Goal: Transaction & Acquisition: Download file/media

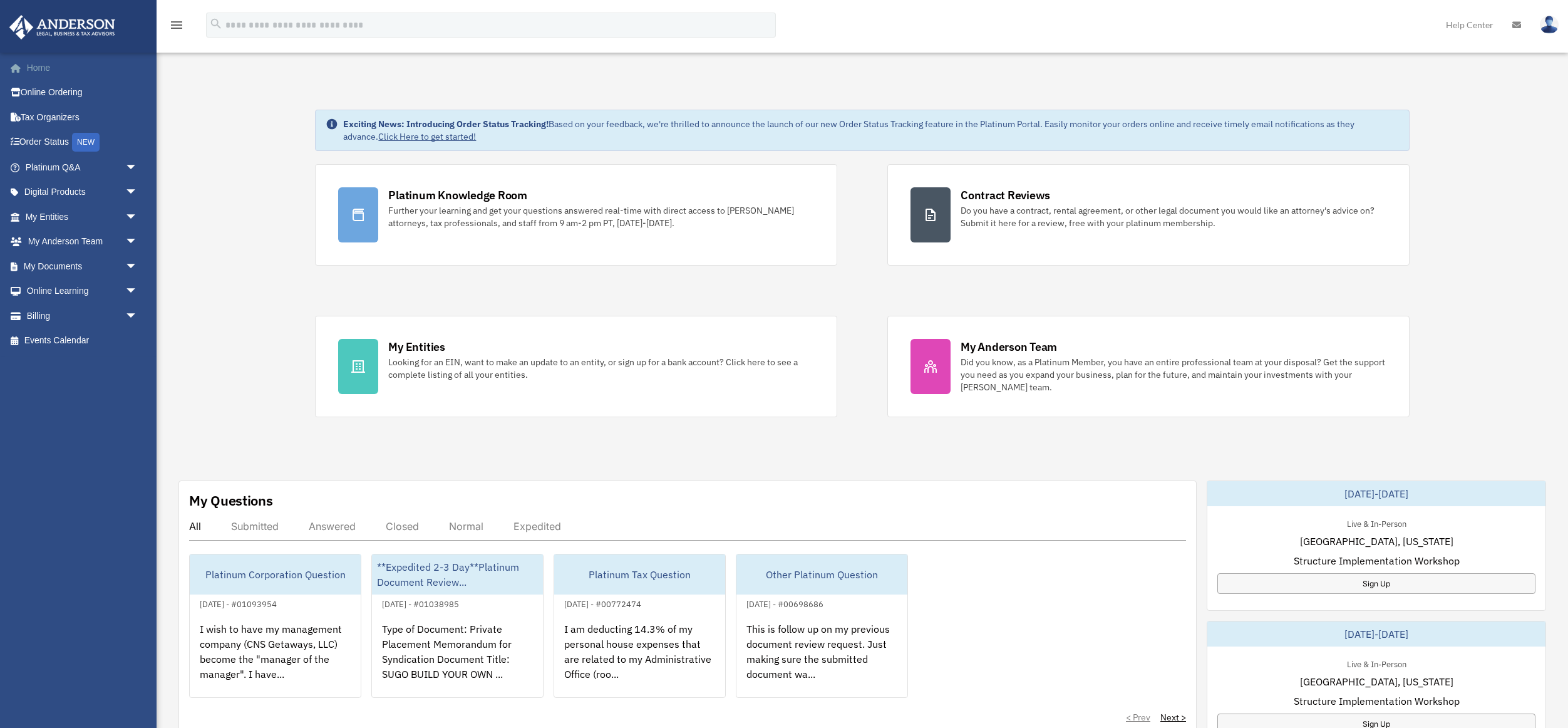
click at [38, 67] on link "Home" at bounding box center [83, 68] width 148 height 25
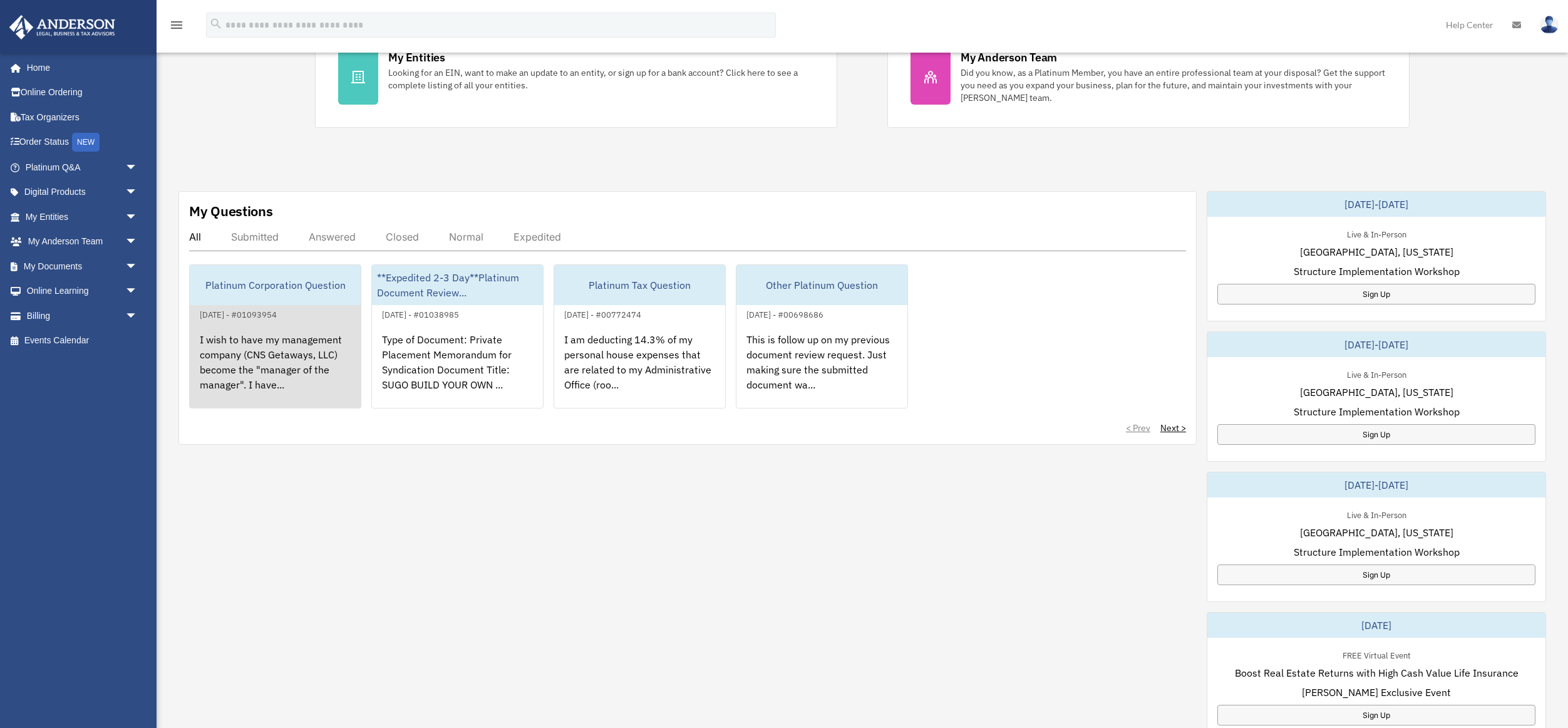
scroll to position [293, 0]
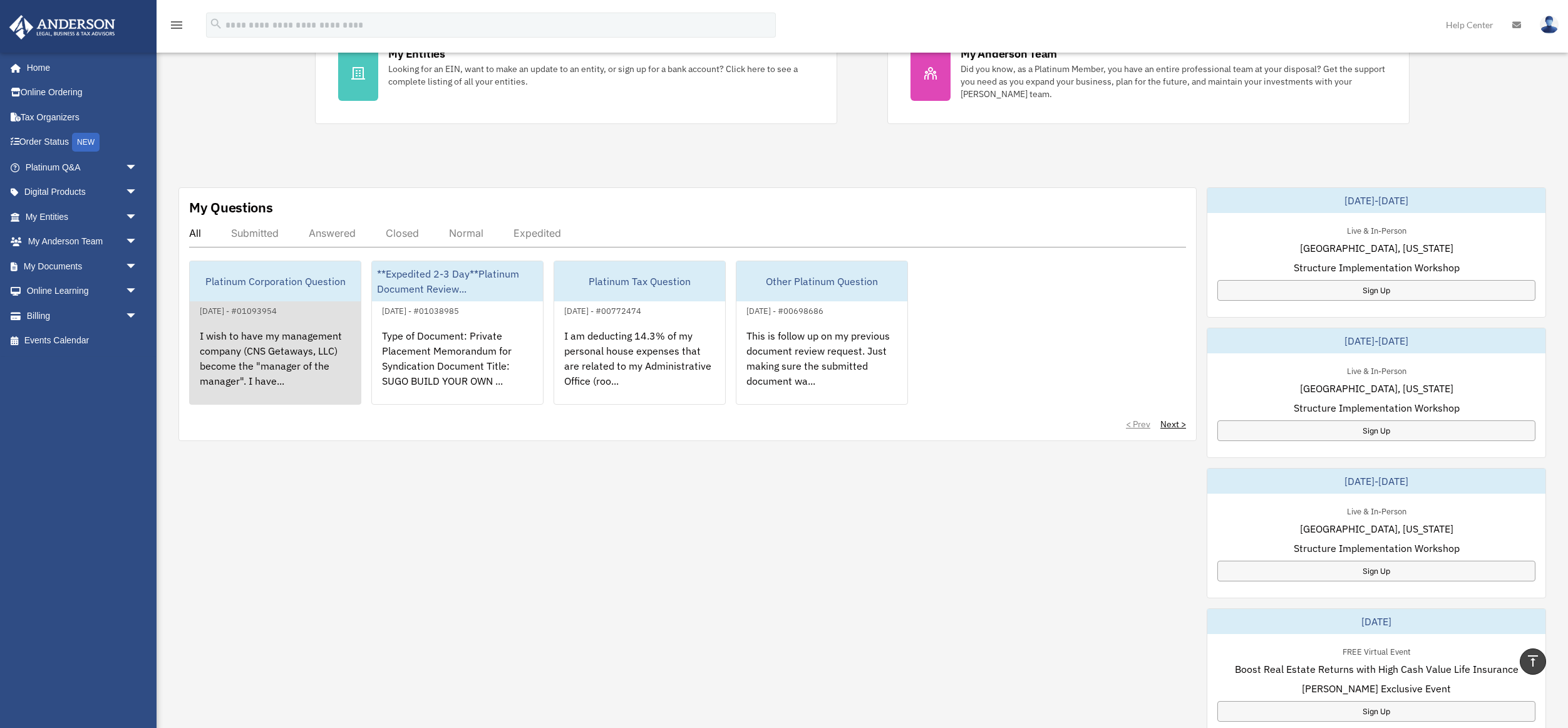
click at [270, 348] on div "I wish to have my management company (CNS Getaways, LLC) become the "manager of…" at bounding box center [275, 367] width 171 height 98
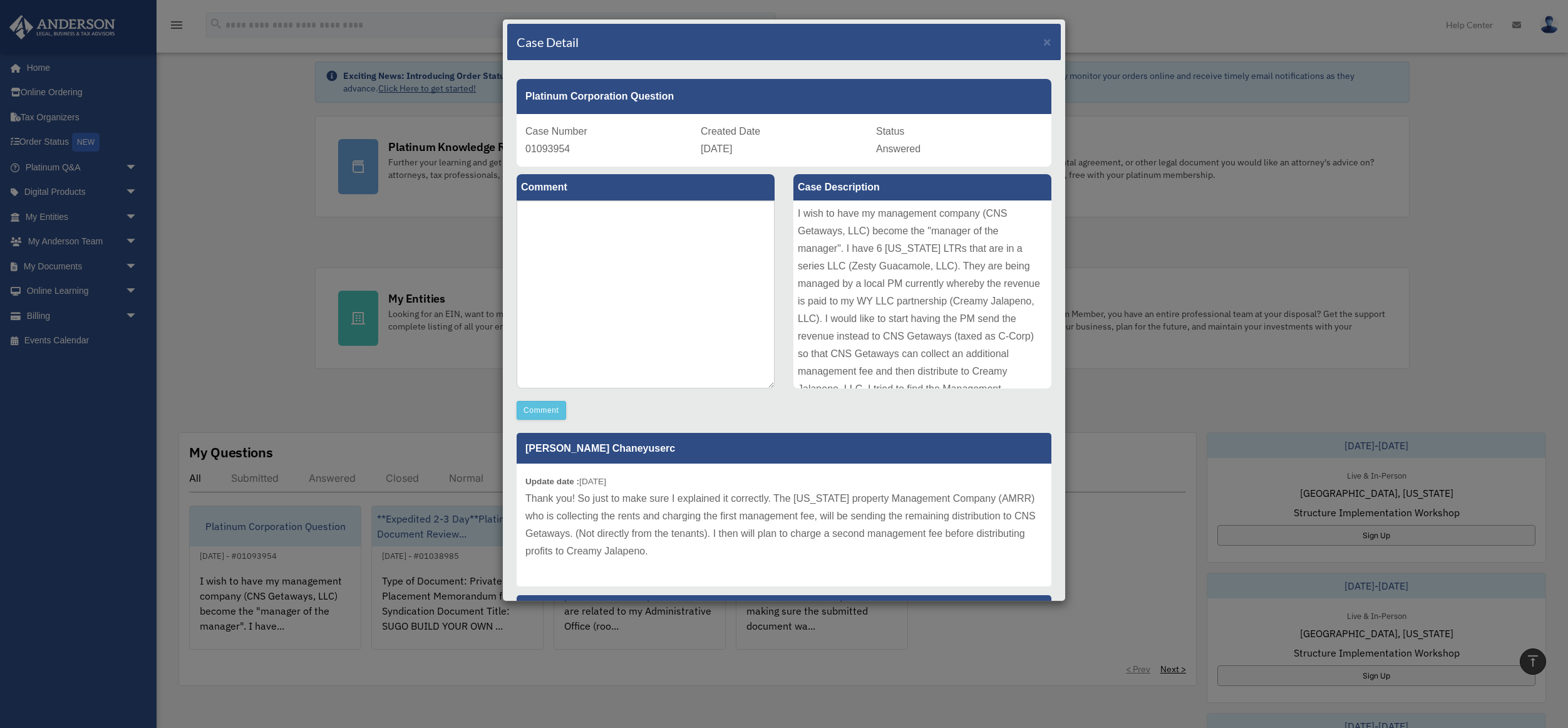
scroll to position [0, 0]
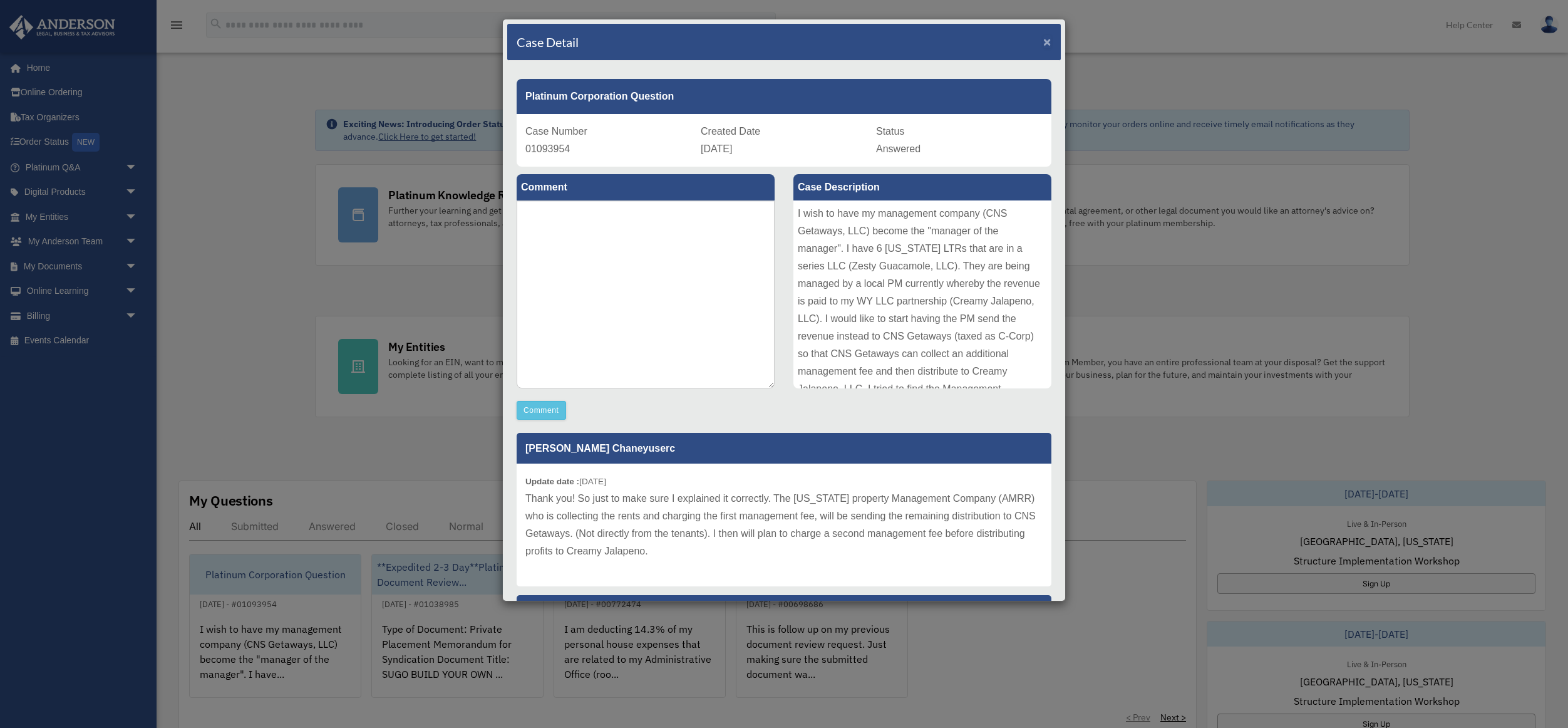
click at [1047, 45] on span "×" at bounding box center [1048, 41] width 8 height 14
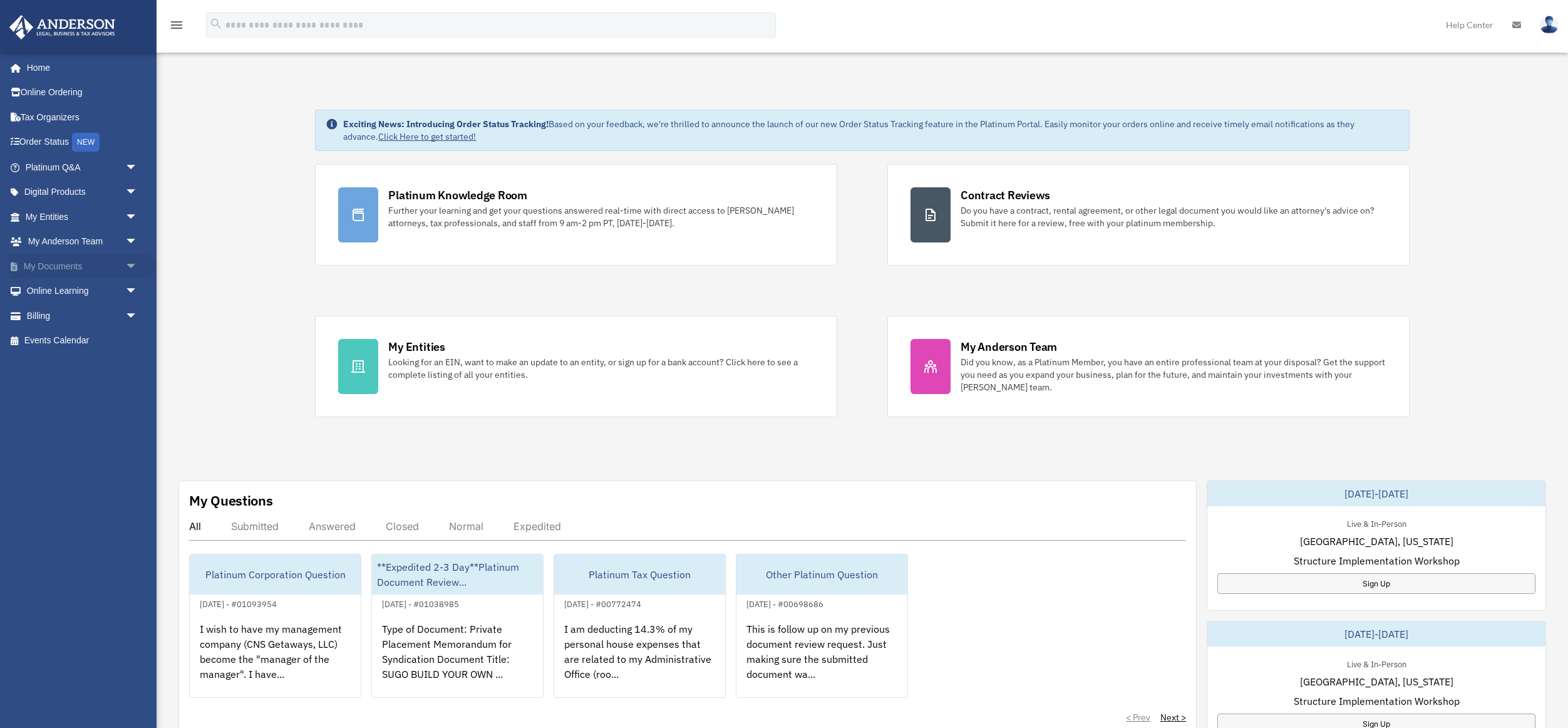
click at [131, 267] on span "arrow_drop_down" at bounding box center [138, 267] width 25 height 26
click at [51, 292] on link "Box" at bounding box center [87, 291] width 139 height 25
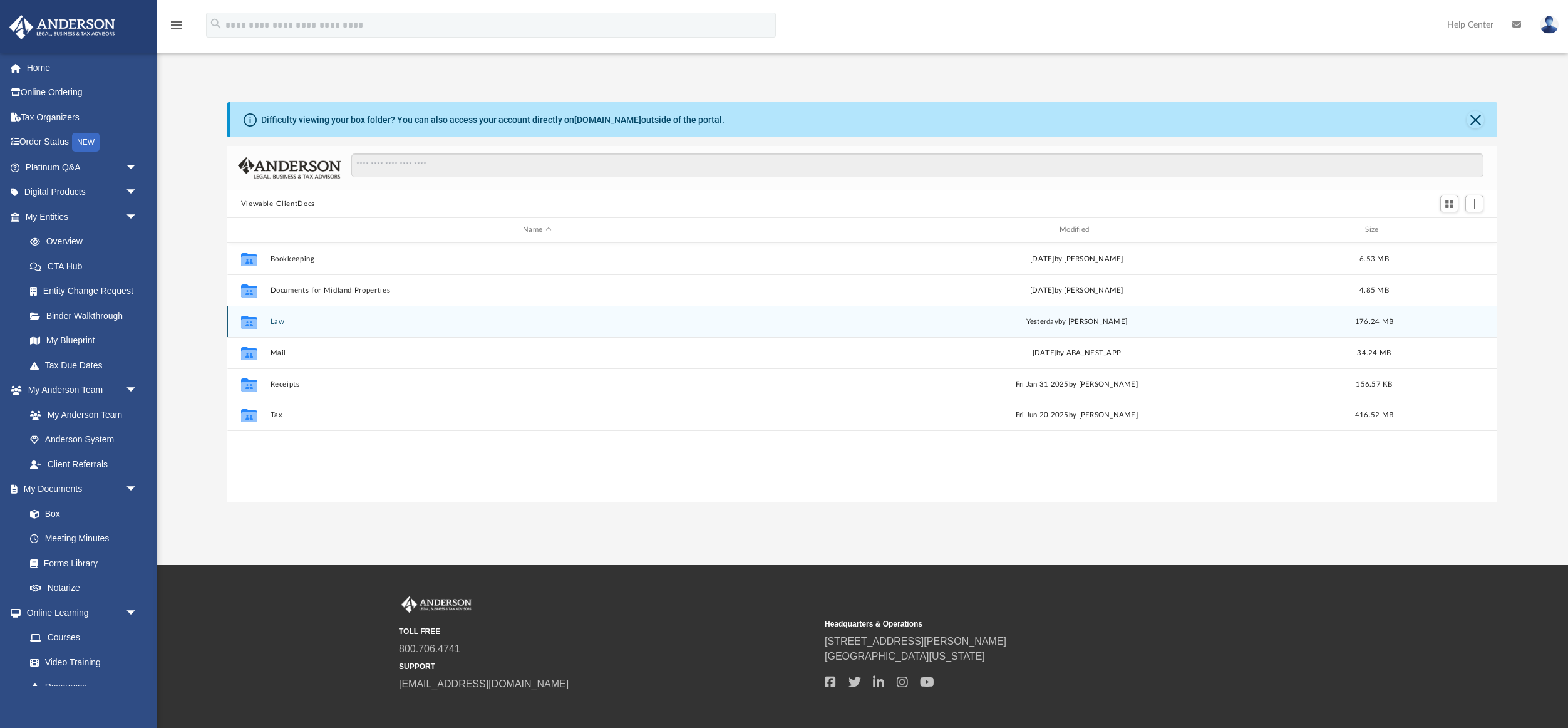
scroll to position [1, 0]
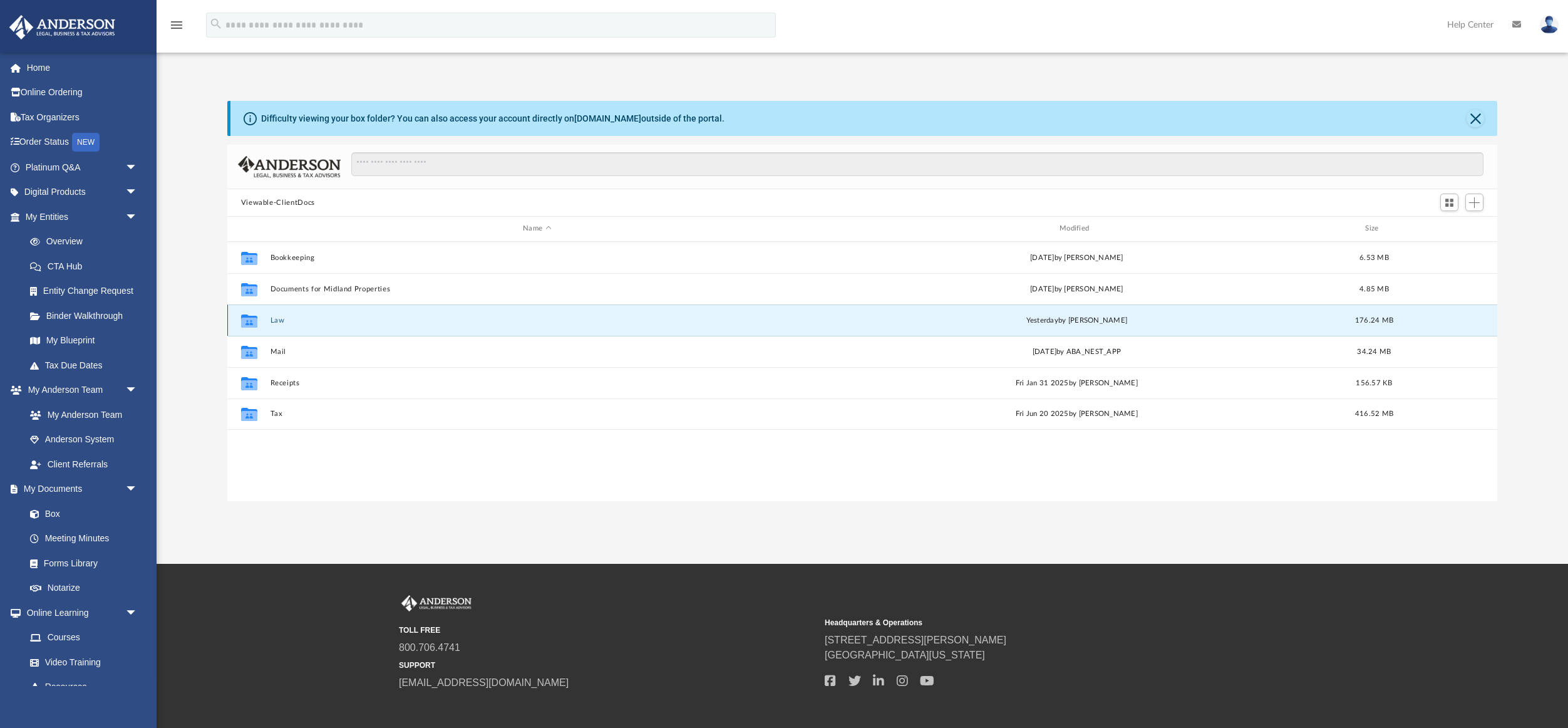
click at [299, 321] on button "Law" at bounding box center [537, 321] width 535 height 8
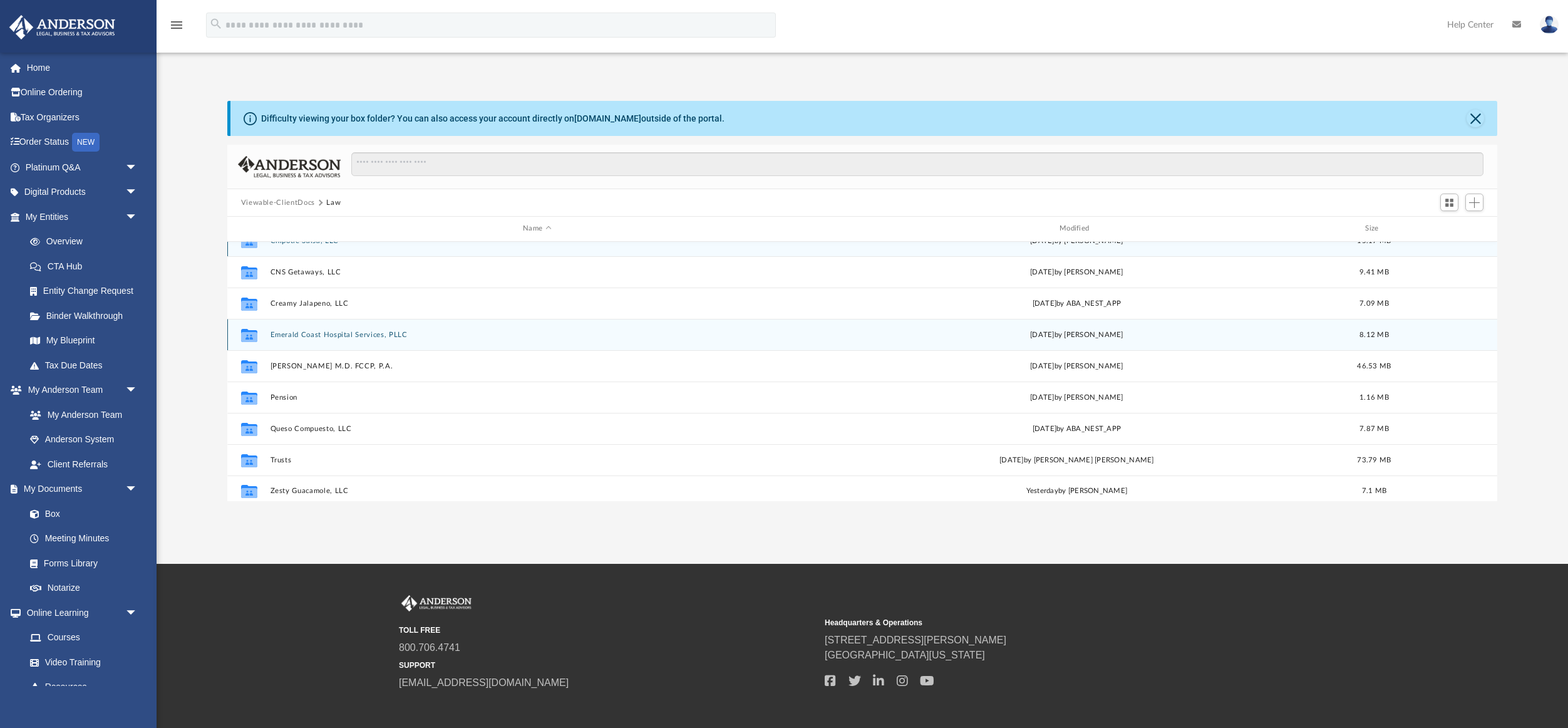
scroll to position [23, 0]
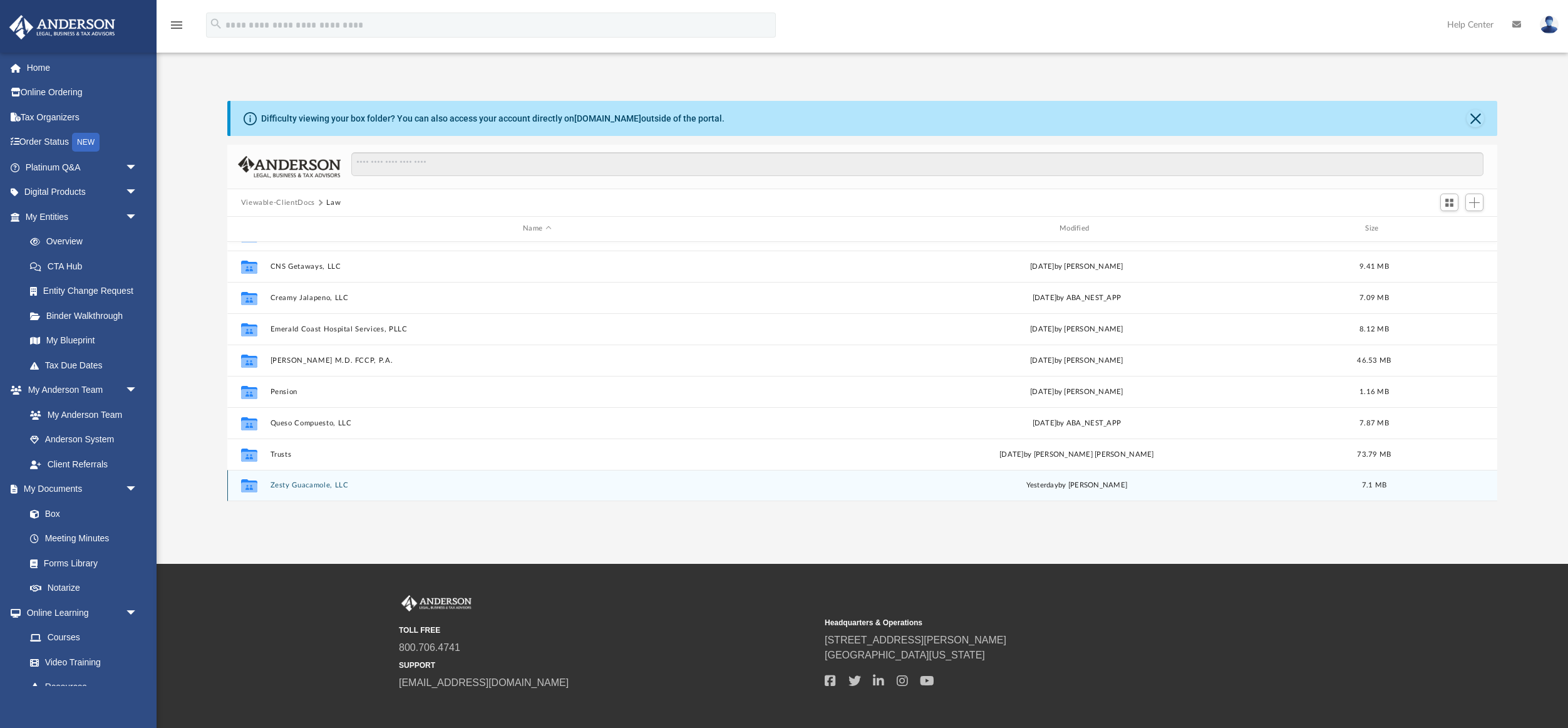
click at [324, 484] on button "Zesty Guacamole, LLC" at bounding box center [537, 486] width 535 height 8
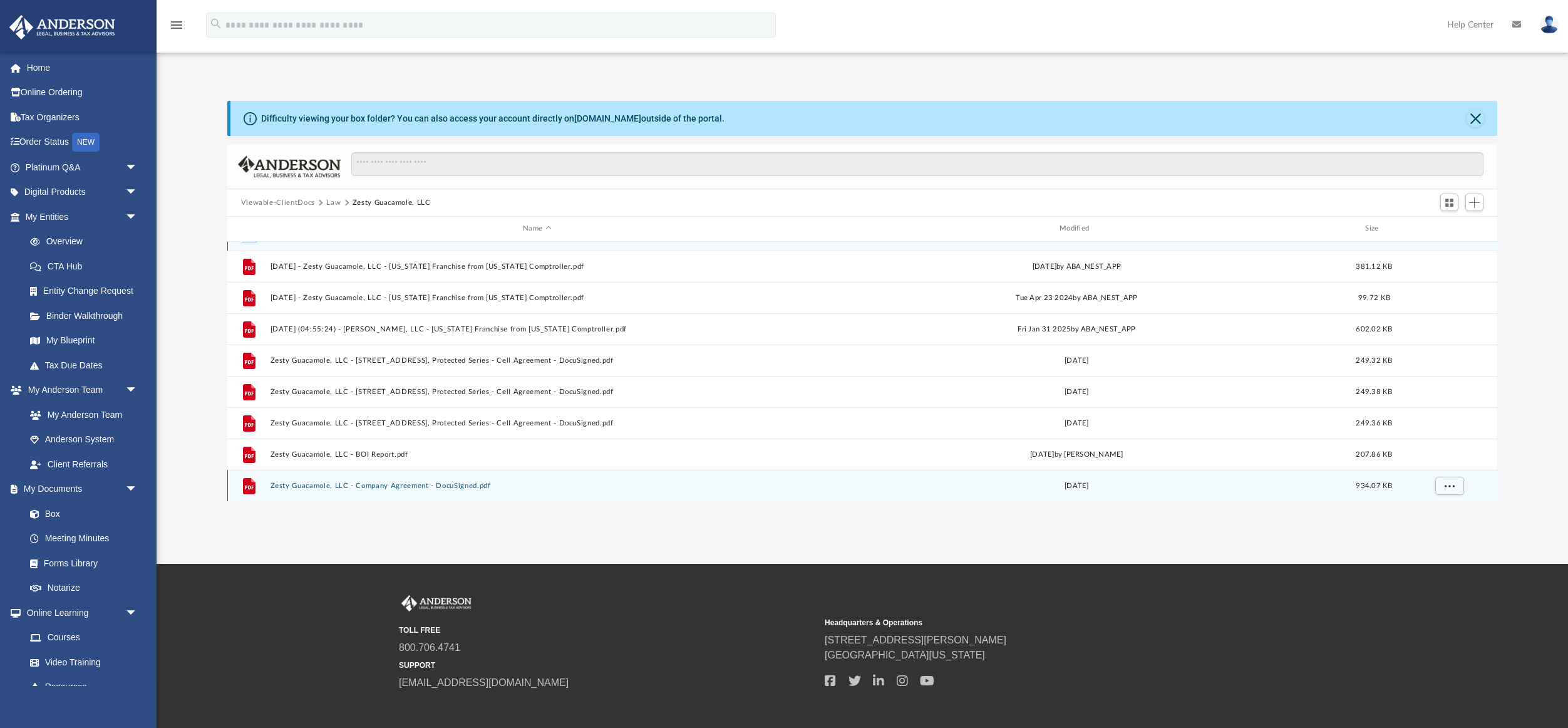
scroll to position [0, 0]
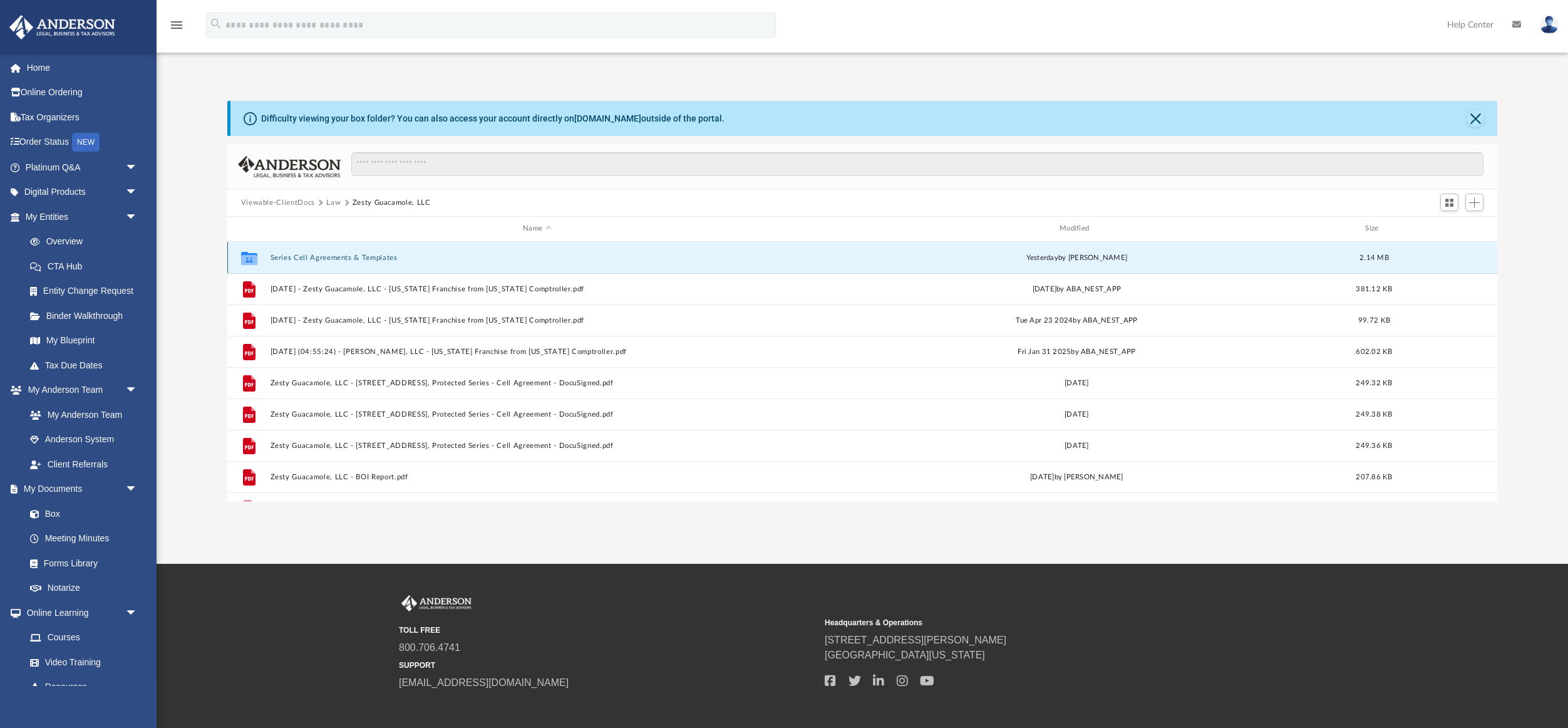
click at [345, 258] on button "Series Cell Agreements & Templates" at bounding box center [537, 258] width 535 height 8
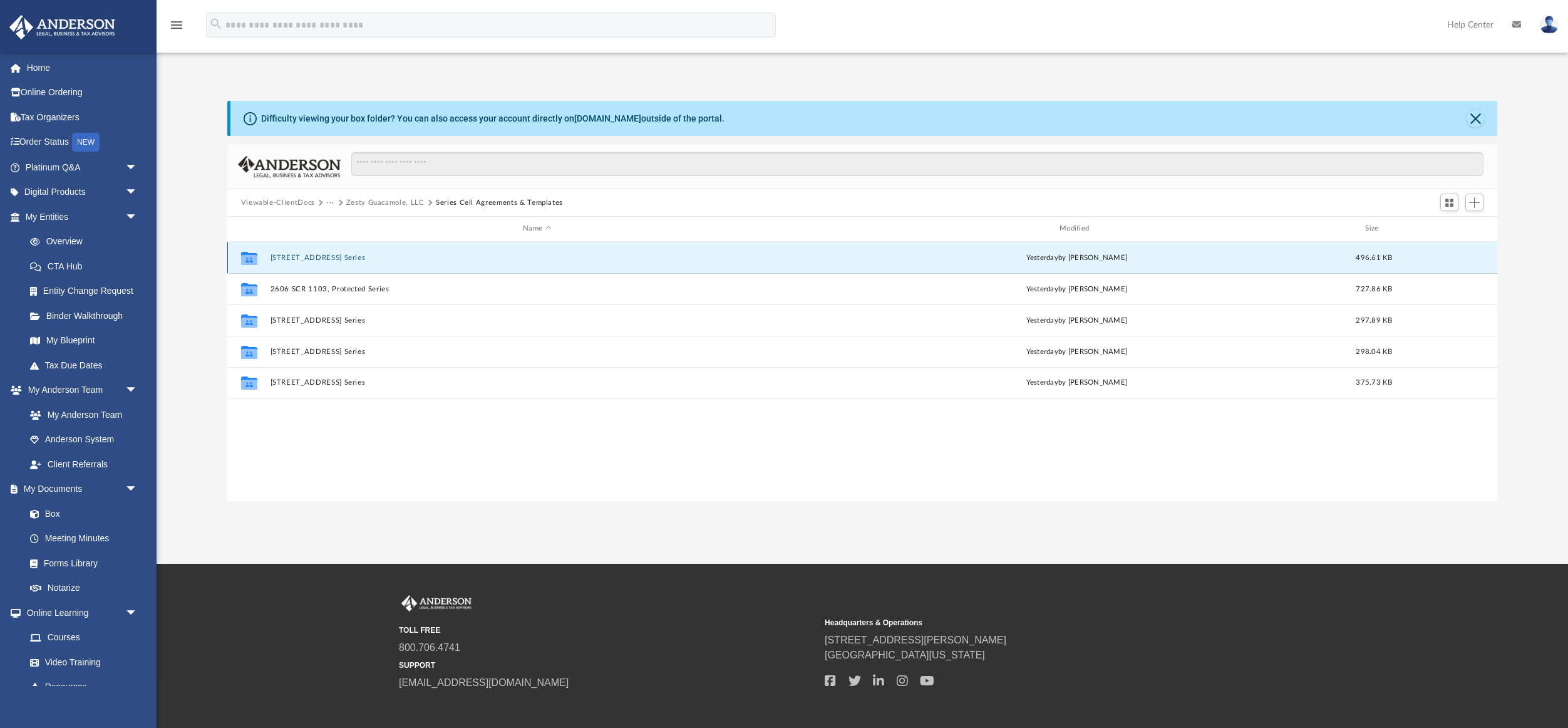
click at [366, 258] on button "[STREET_ADDRESS] Series" at bounding box center [537, 258] width 535 height 8
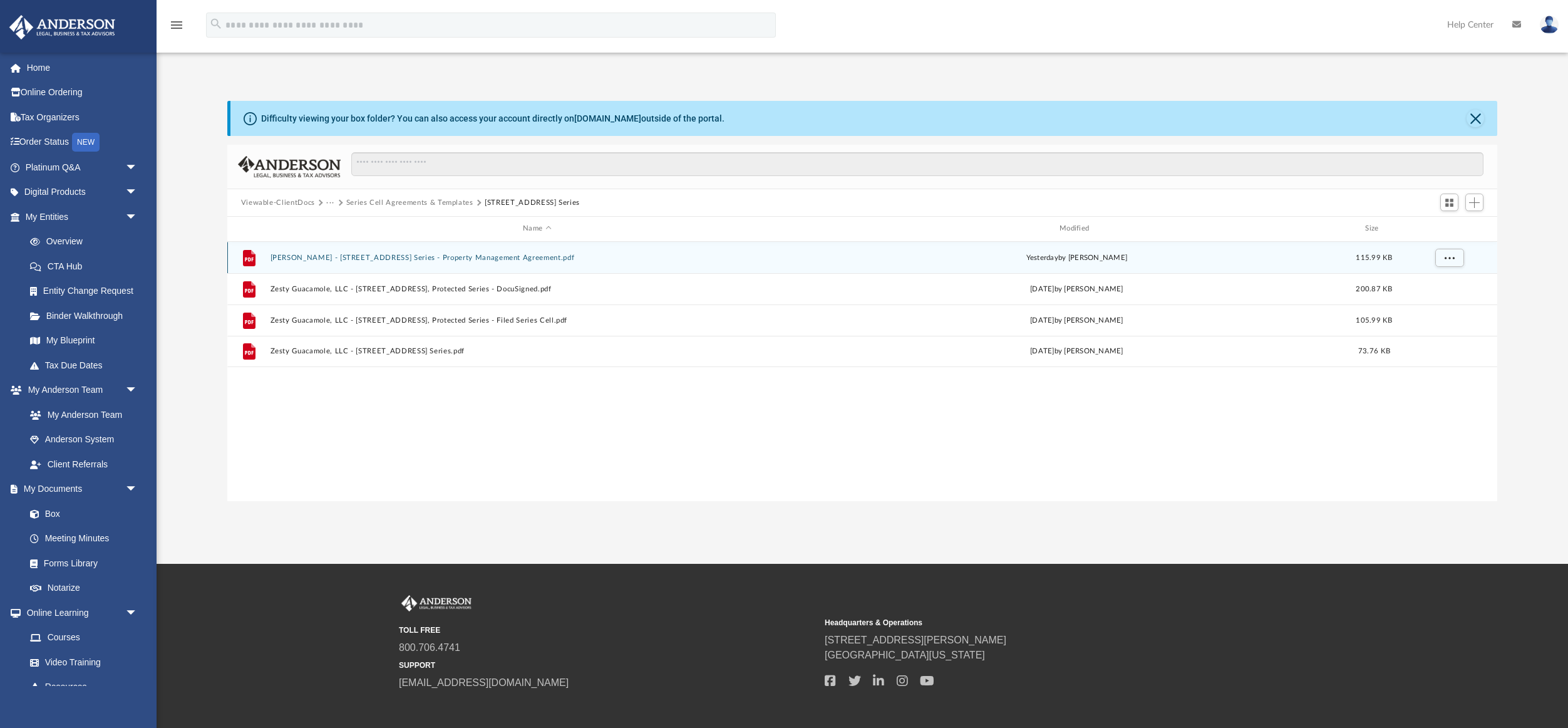
click at [379, 259] on button "[PERSON_NAME] - [STREET_ADDRESS] Series - Property Management Agreement.pdf" at bounding box center [537, 258] width 535 height 8
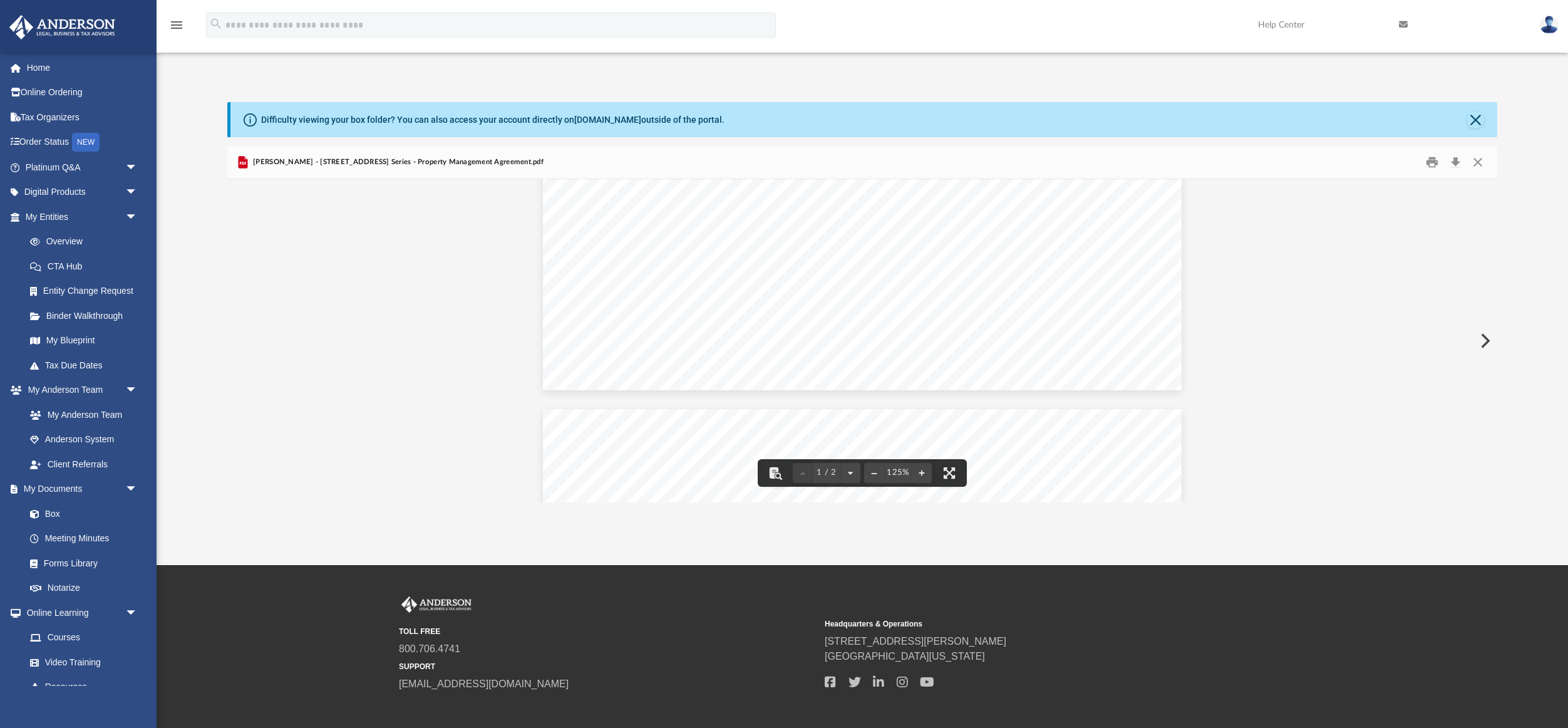
scroll to position [621, 0]
click at [1455, 163] on button "Download" at bounding box center [1455, 162] width 23 height 19
click at [1476, 118] on button "Close" at bounding box center [1476, 120] width 18 height 18
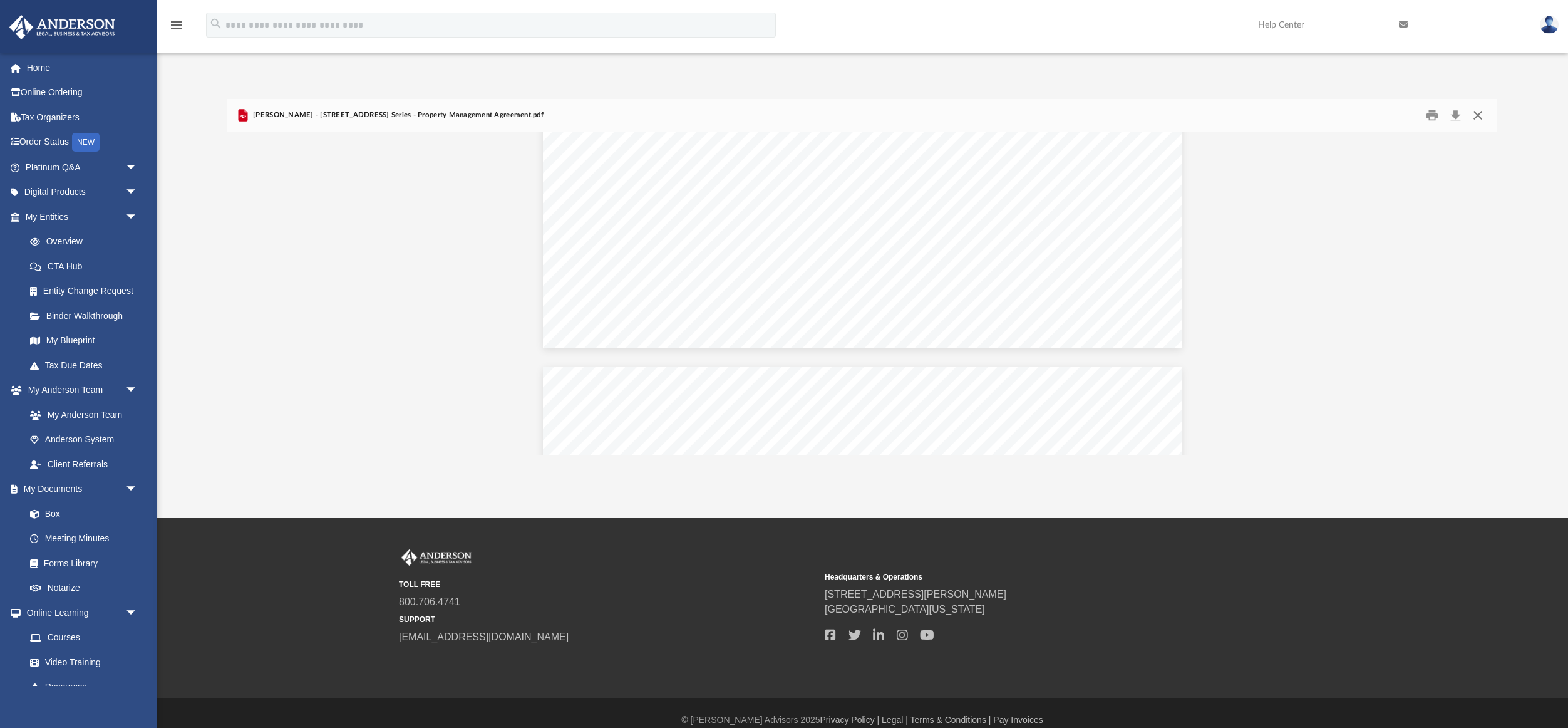
scroll to position [2, 0]
click at [1477, 117] on button "Close" at bounding box center [1478, 116] width 23 height 19
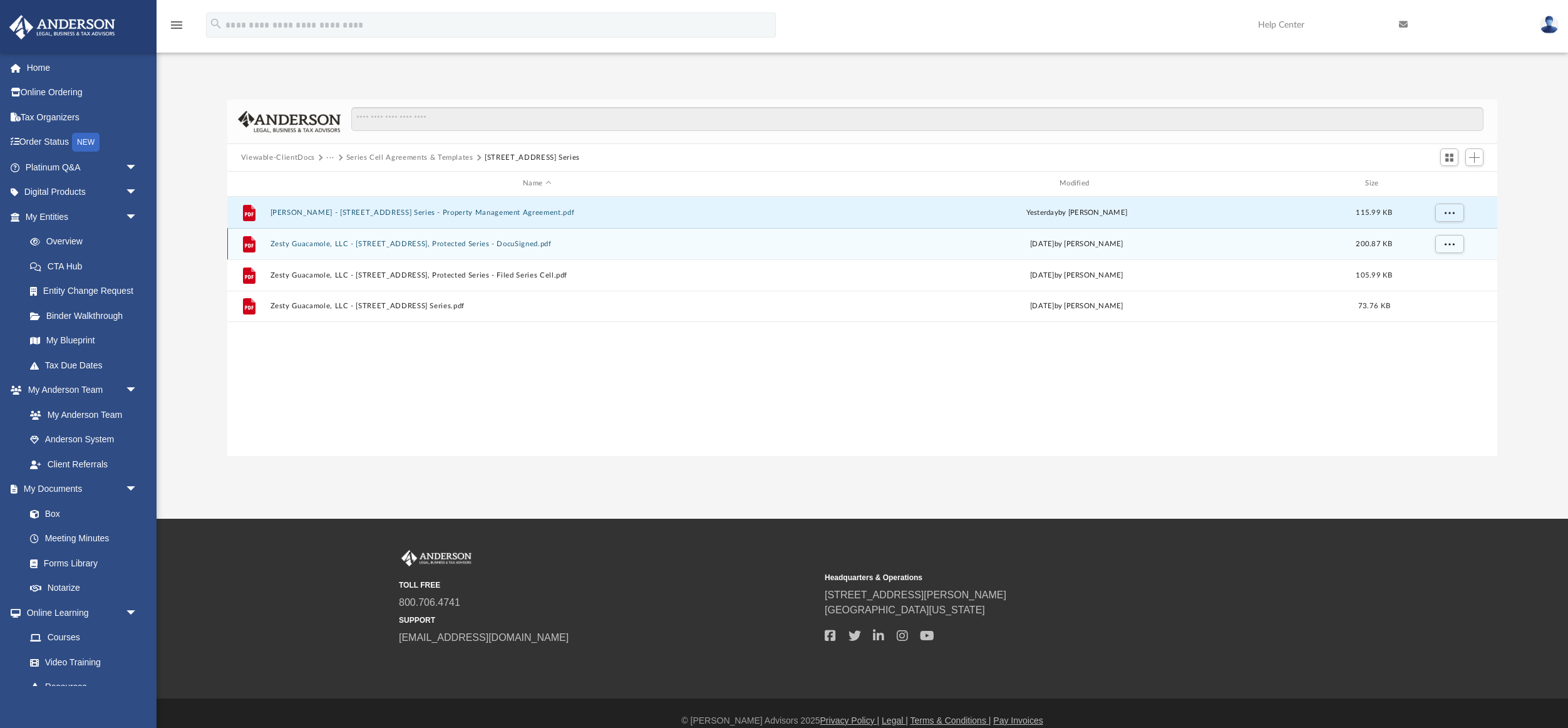
scroll to position [0, 0]
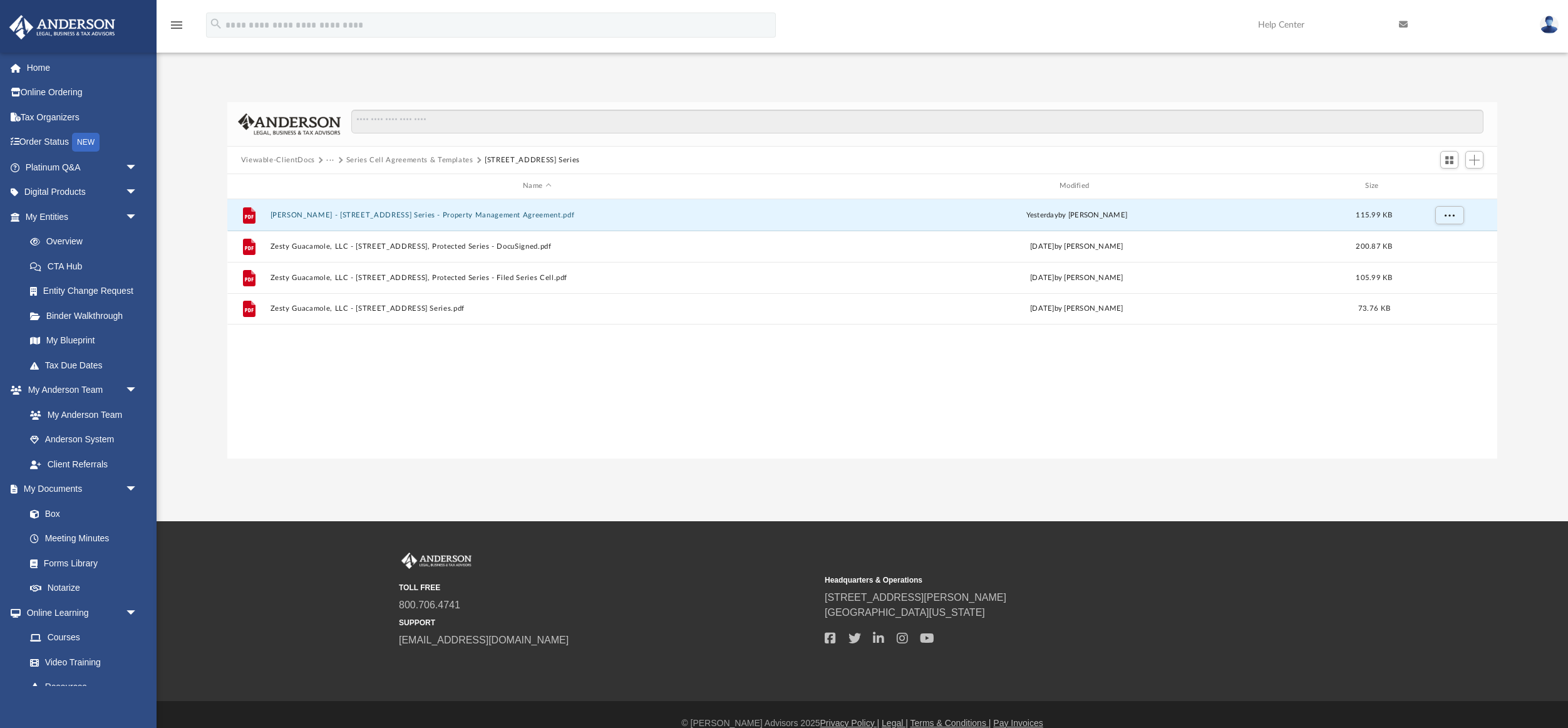
click at [454, 160] on button "Series Cell Agreements & Templates" at bounding box center [410, 160] width 127 height 11
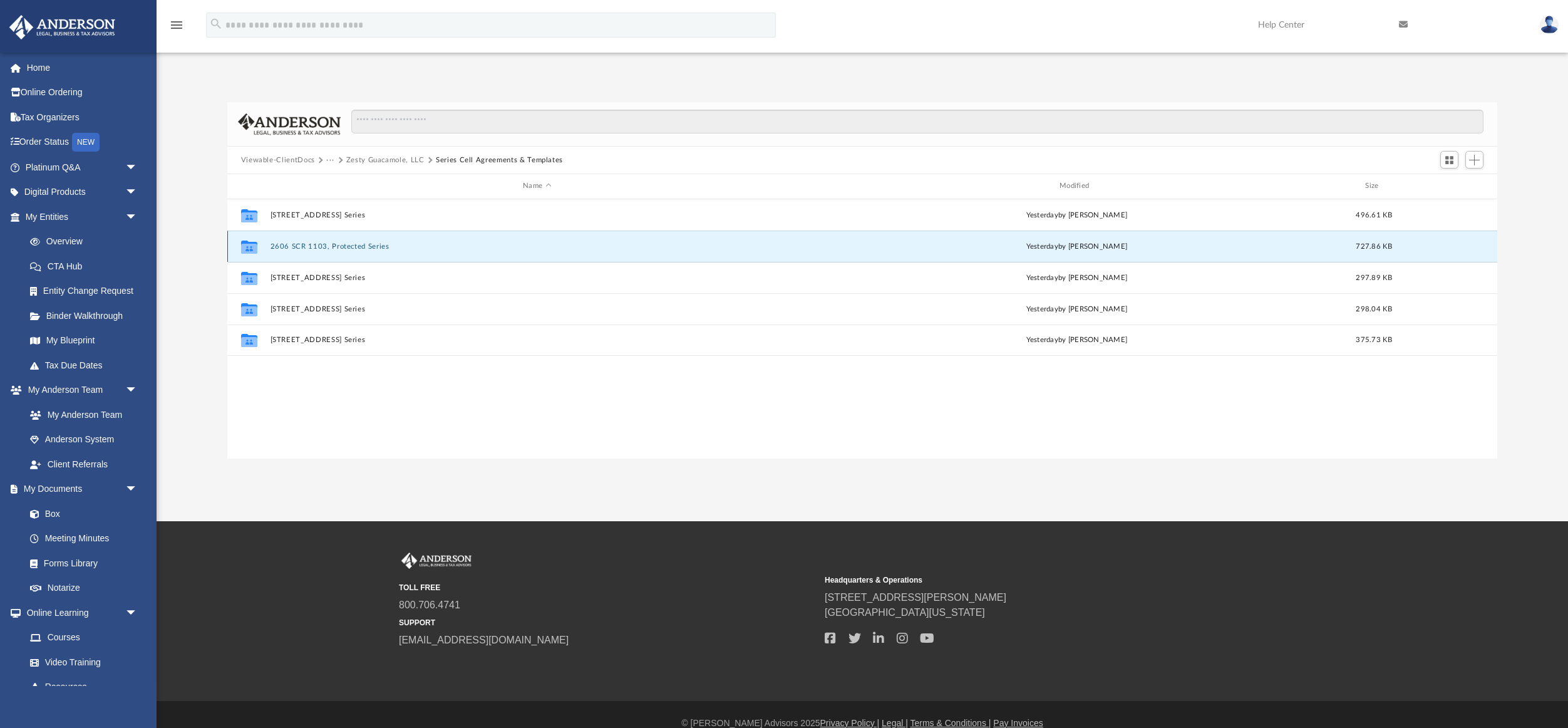
click at [329, 246] on button "2606 SCR 1103, Protected Series" at bounding box center [537, 247] width 535 height 8
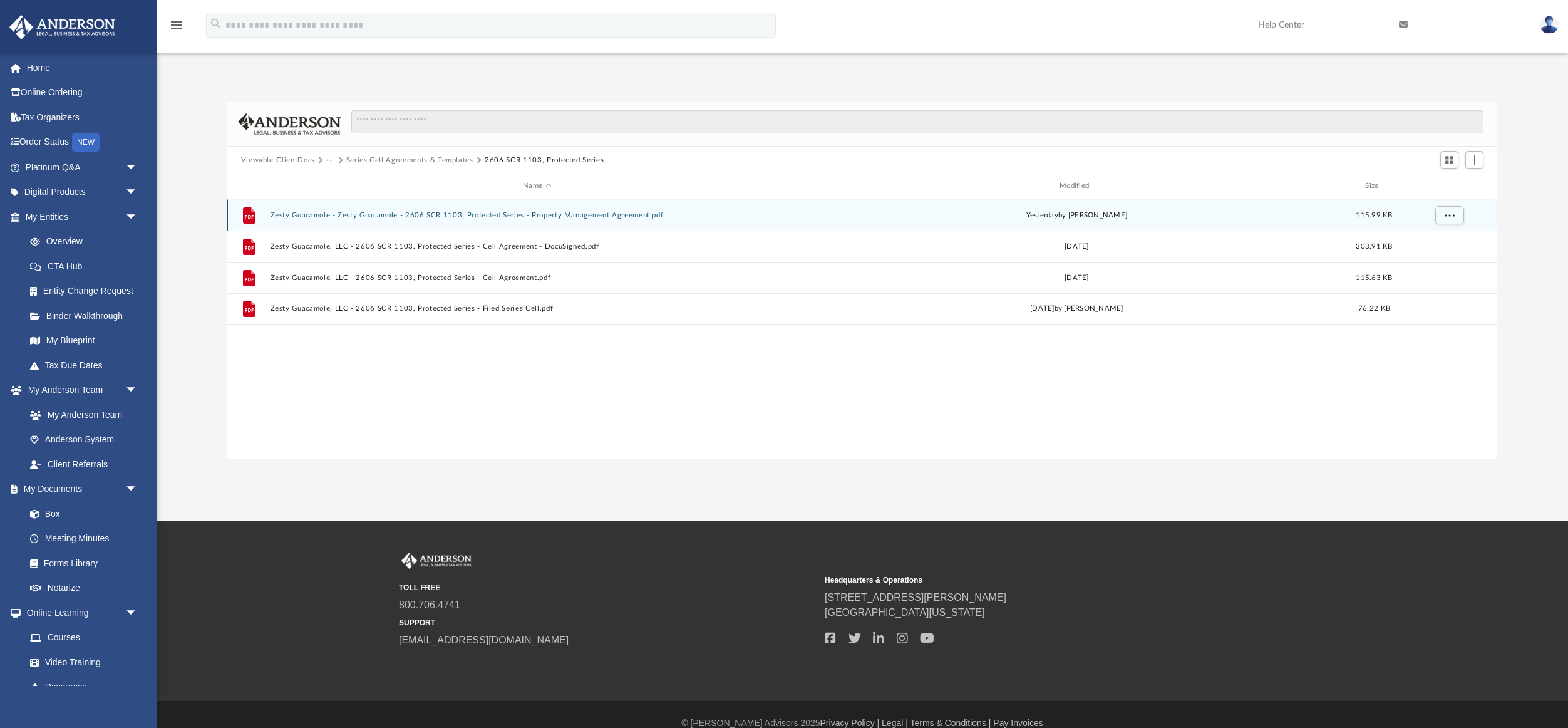
click at [500, 215] on button "Zesty Guacamole - Zesty Guacamole - 2606 SCR 1103, Protected Series - Property …" at bounding box center [537, 215] width 535 height 8
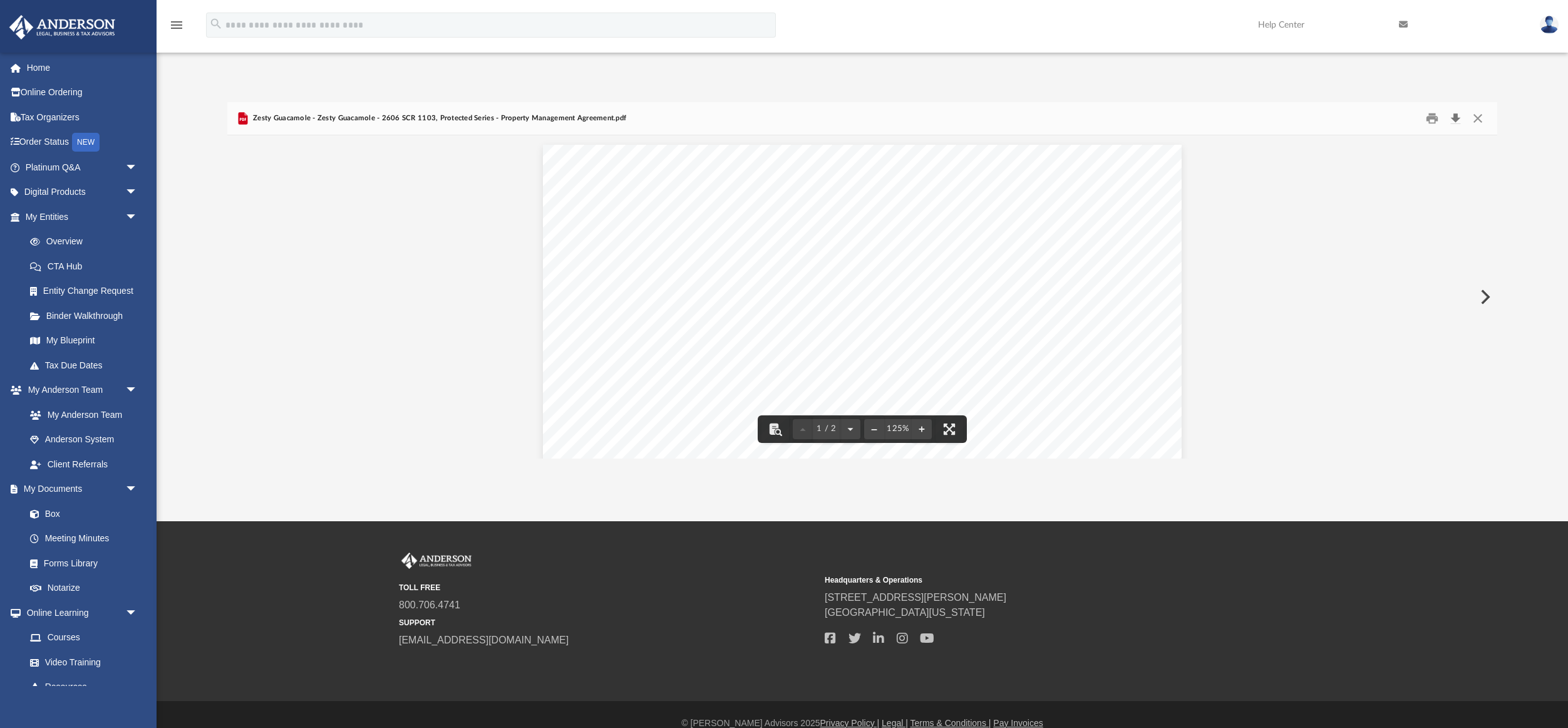
click at [1457, 119] on button "Download" at bounding box center [1455, 118] width 23 height 19
click at [1476, 116] on button "Close" at bounding box center [1478, 118] width 23 height 19
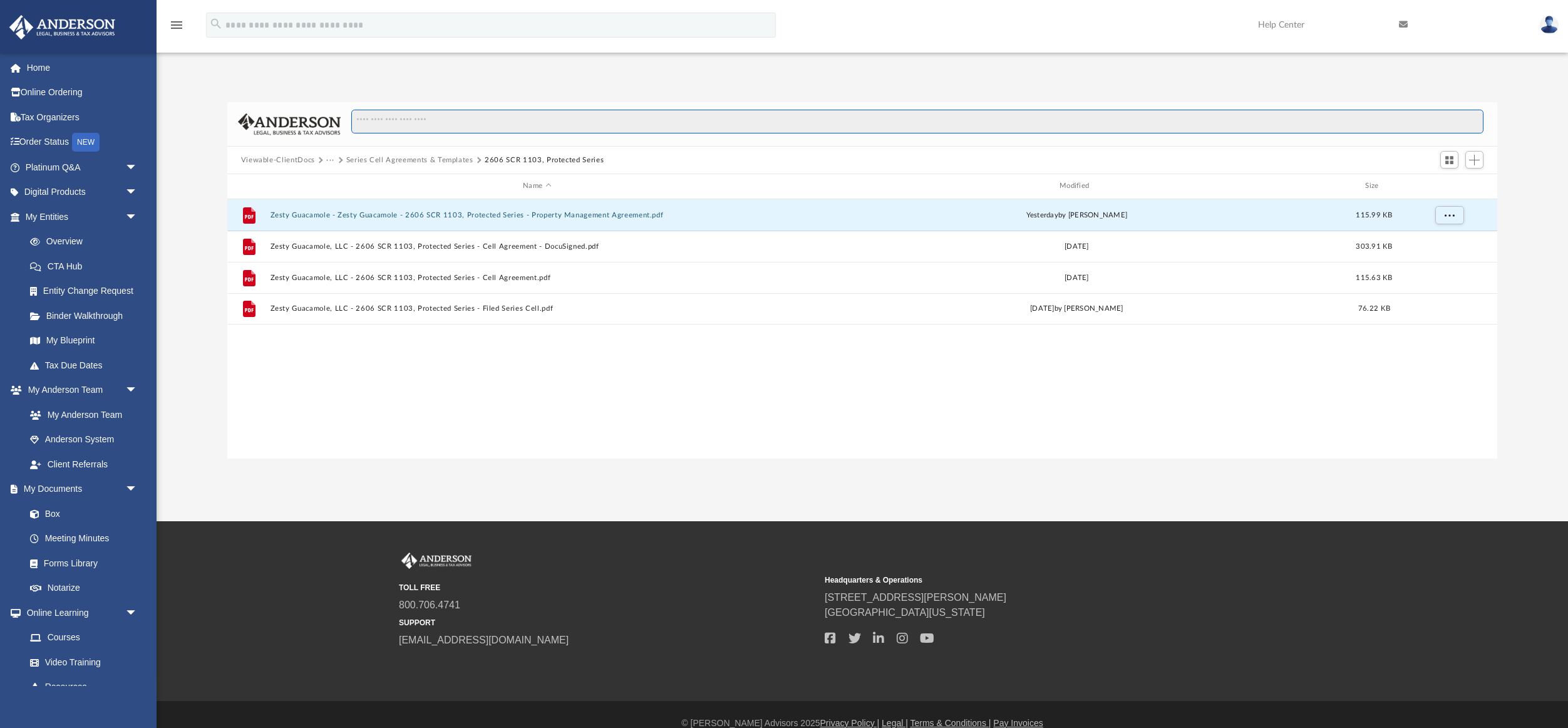
click at [1476, 116] on input "Search files and folders" at bounding box center [917, 121] width 1133 height 24
click at [437, 159] on button "Series Cell Agreements & Templates" at bounding box center [410, 160] width 127 height 11
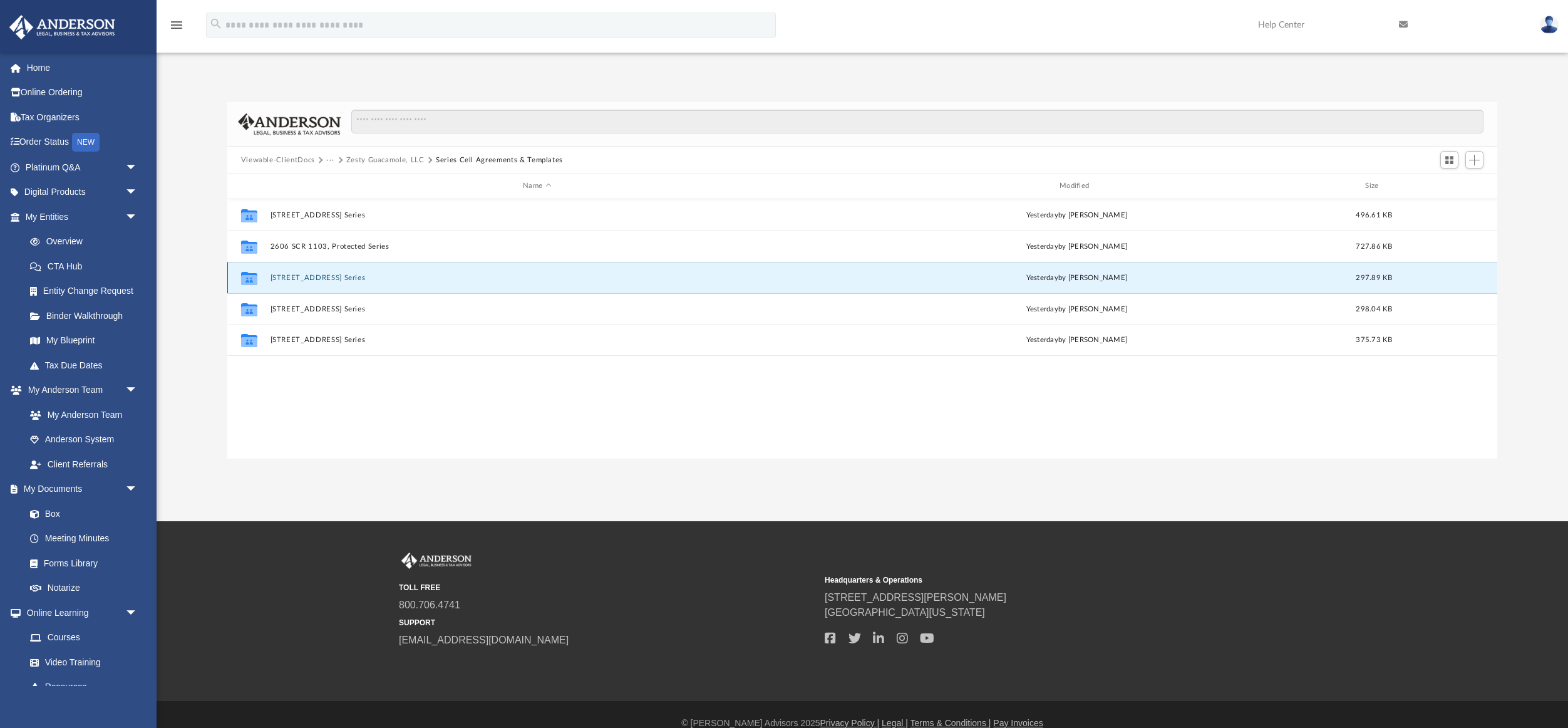
click at [329, 278] on button "[STREET_ADDRESS] Series" at bounding box center [537, 278] width 535 height 8
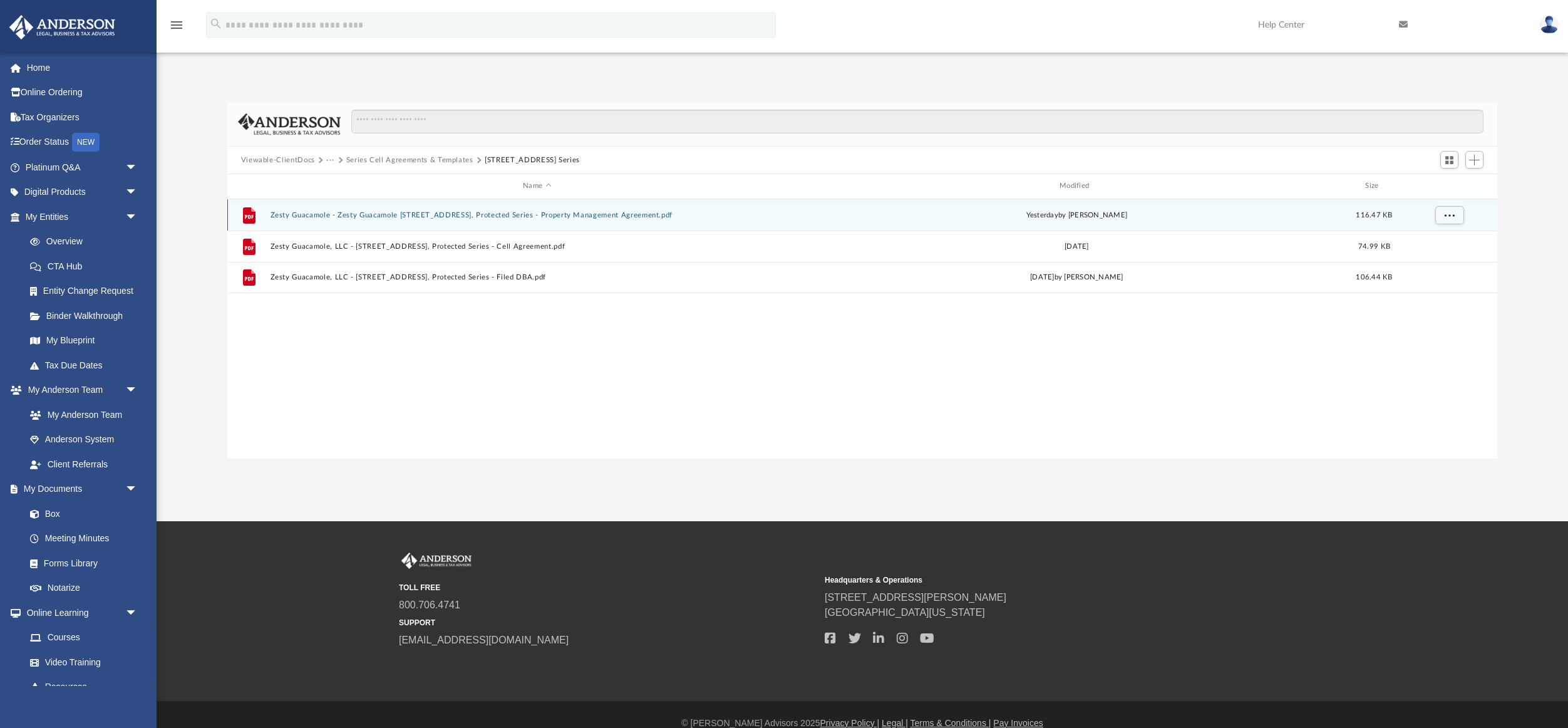
click at [515, 216] on button "Zesty Guacamole - Zesty Guacamole [STREET_ADDRESS], Protected Series - Property…" at bounding box center [537, 215] width 535 height 8
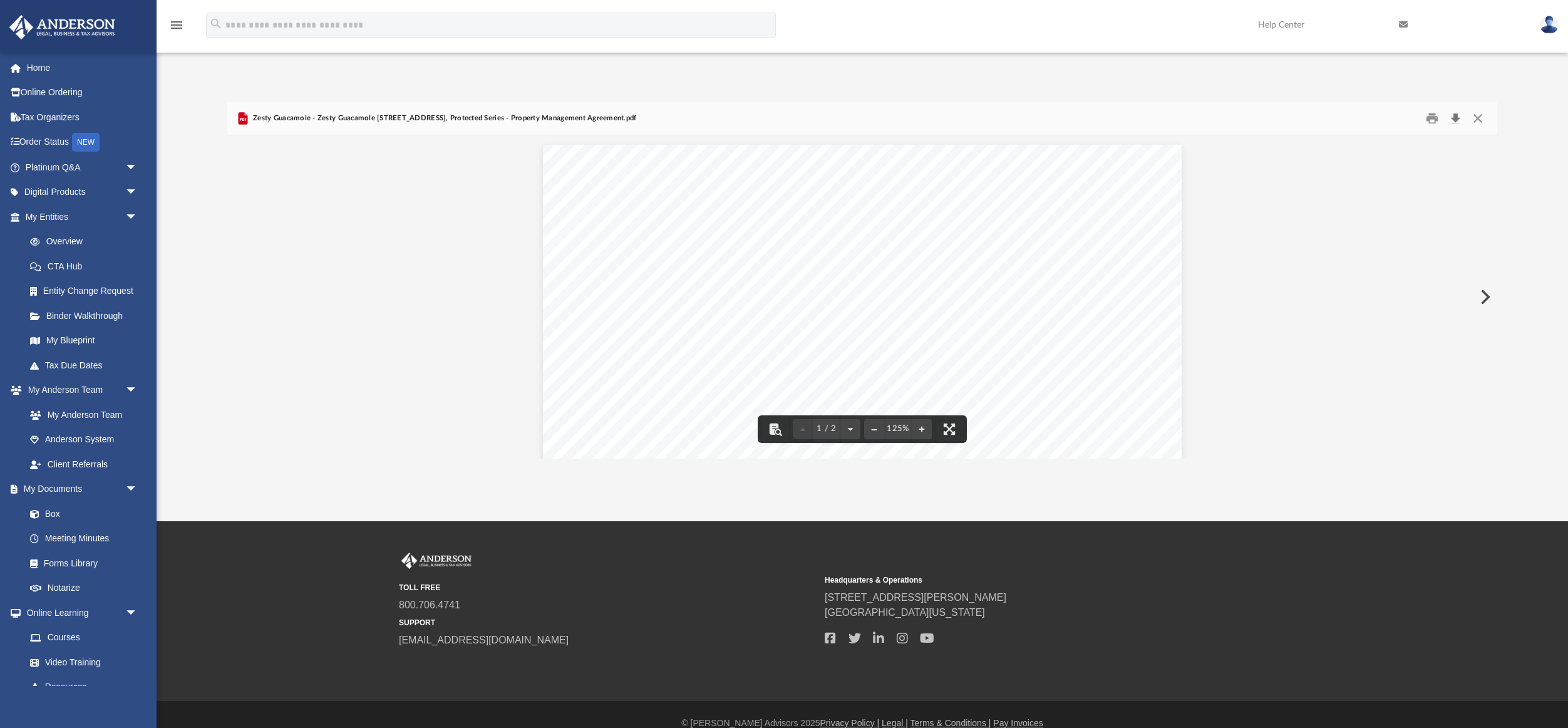
click at [1456, 118] on button "Download" at bounding box center [1455, 118] width 23 height 19
click at [1478, 118] on button "Close" at bounding box center [1478, 118] width 23 height 19
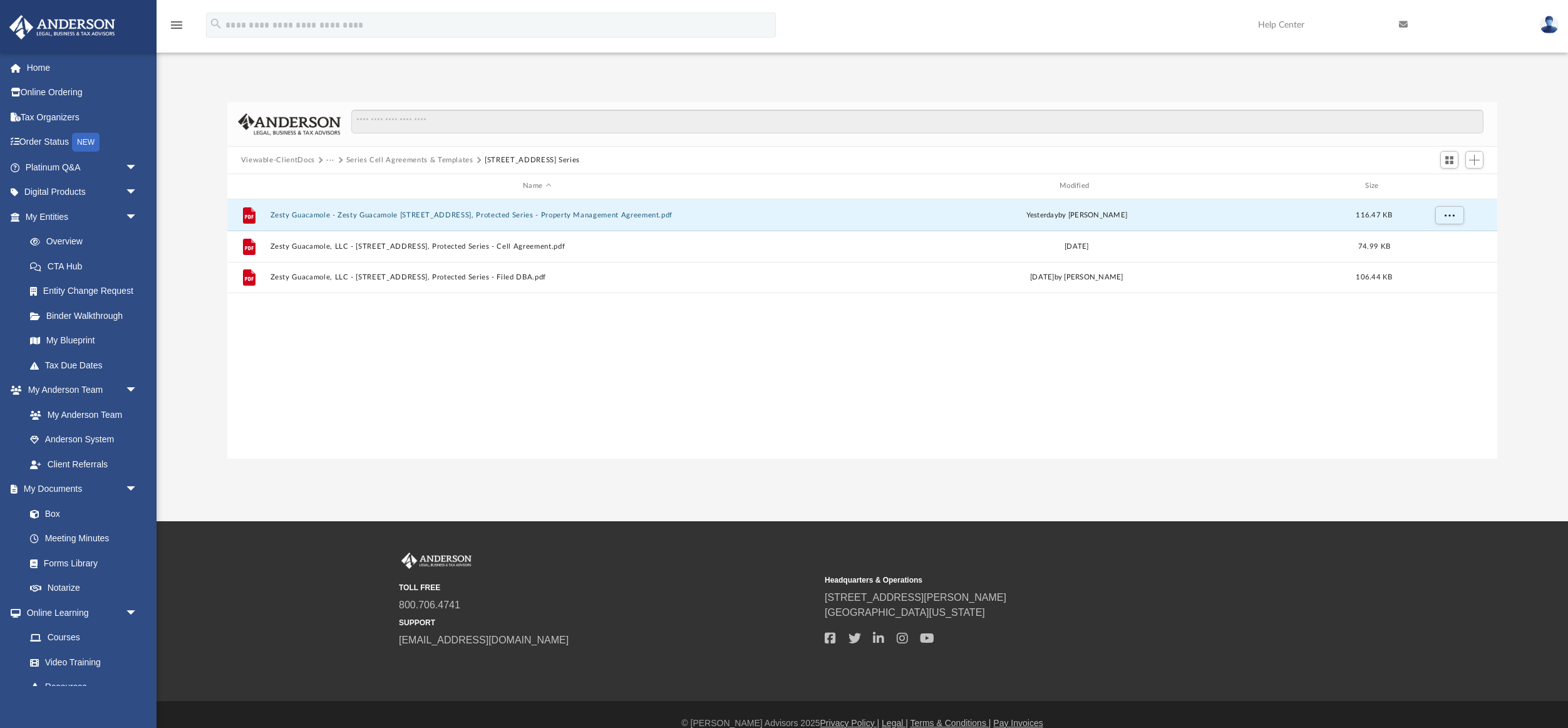
click at [438, 160] on button "Series Cell Agreements & Templates" at bounding box center [410, 160] width 127 height 11
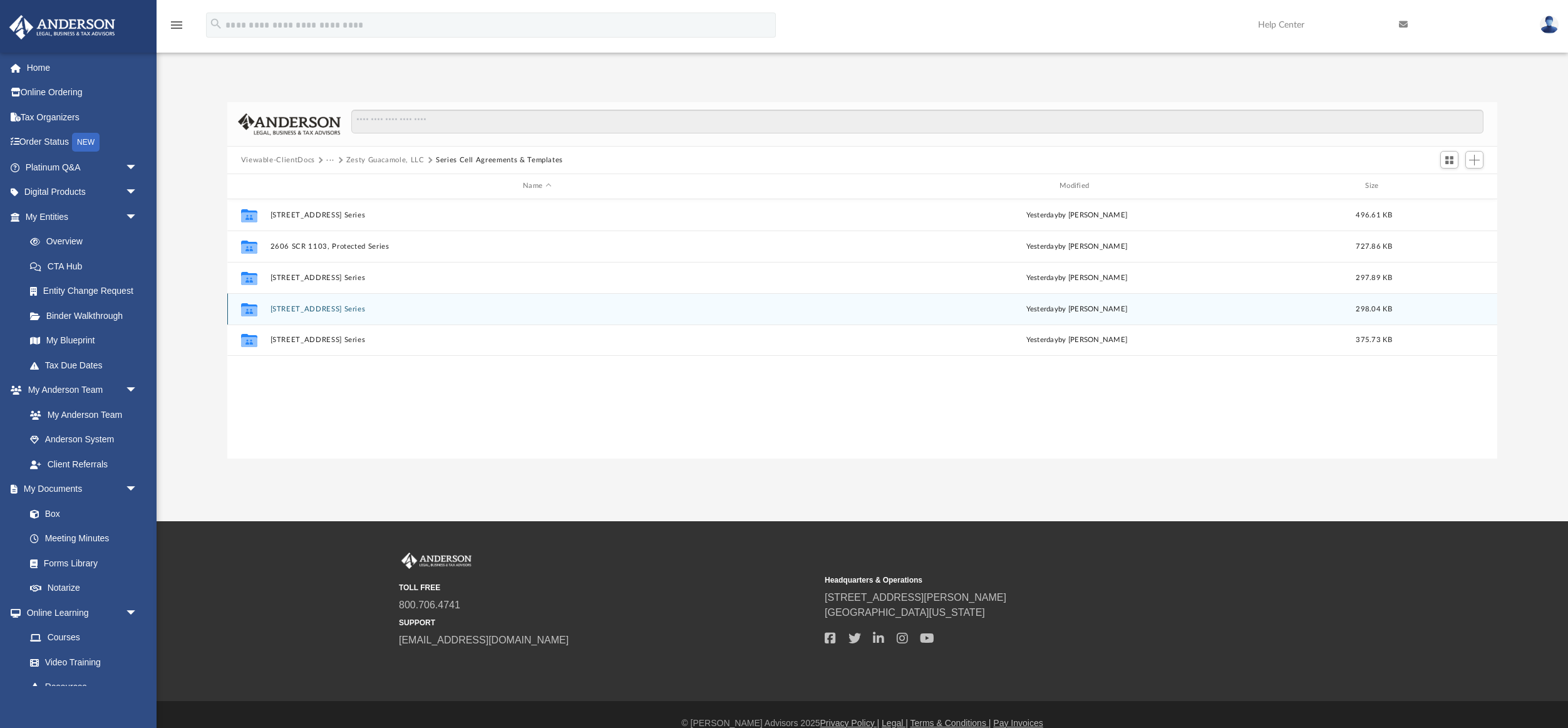
click at [313, 312] on button "[STREET_ADDRESS] Series" at bounding box center [537, 310] width 535 height 8
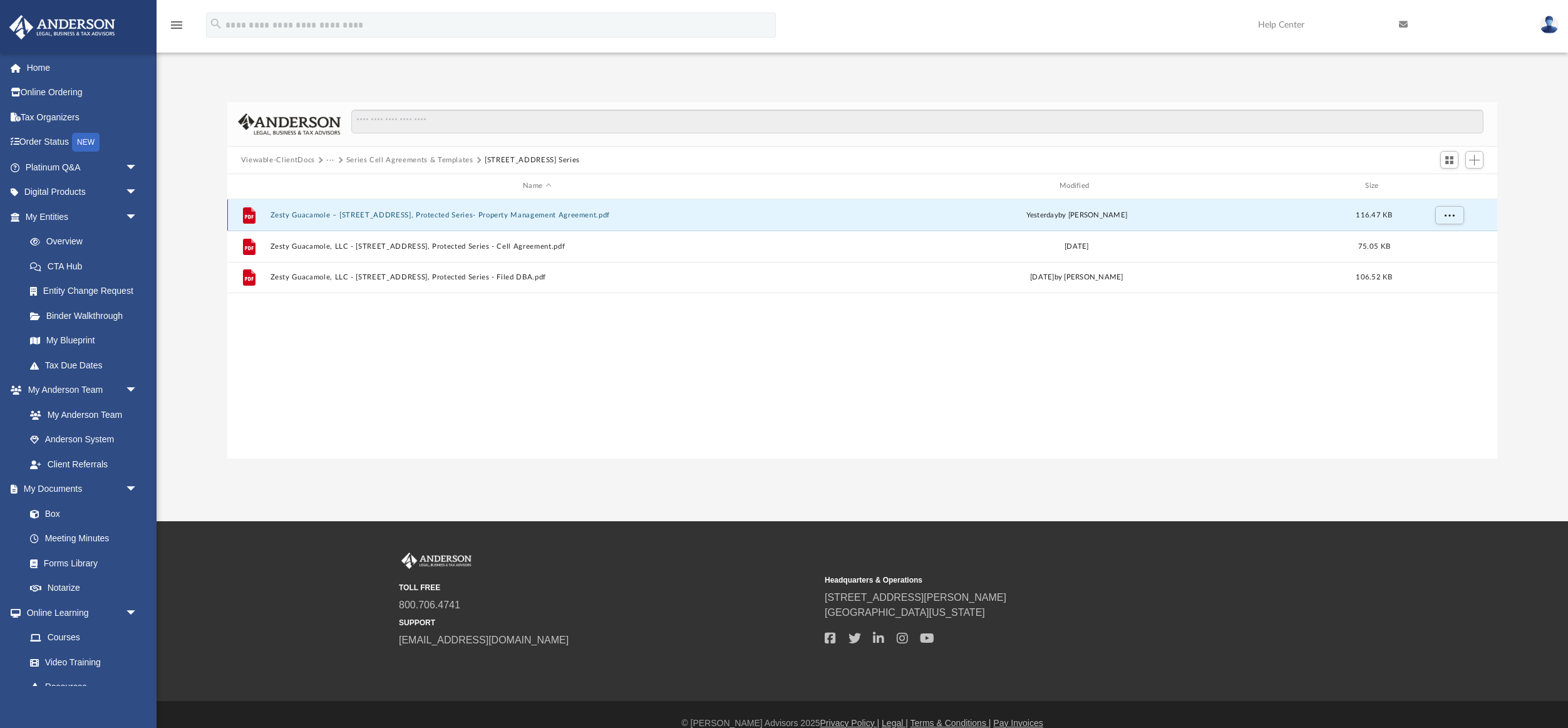
click at [546, 214] on button "Zesty Guacamole – [STREET_ADDRESS], Protected Series- Property Management Agree…" at bounding box center [537, 215] width 535 height 8
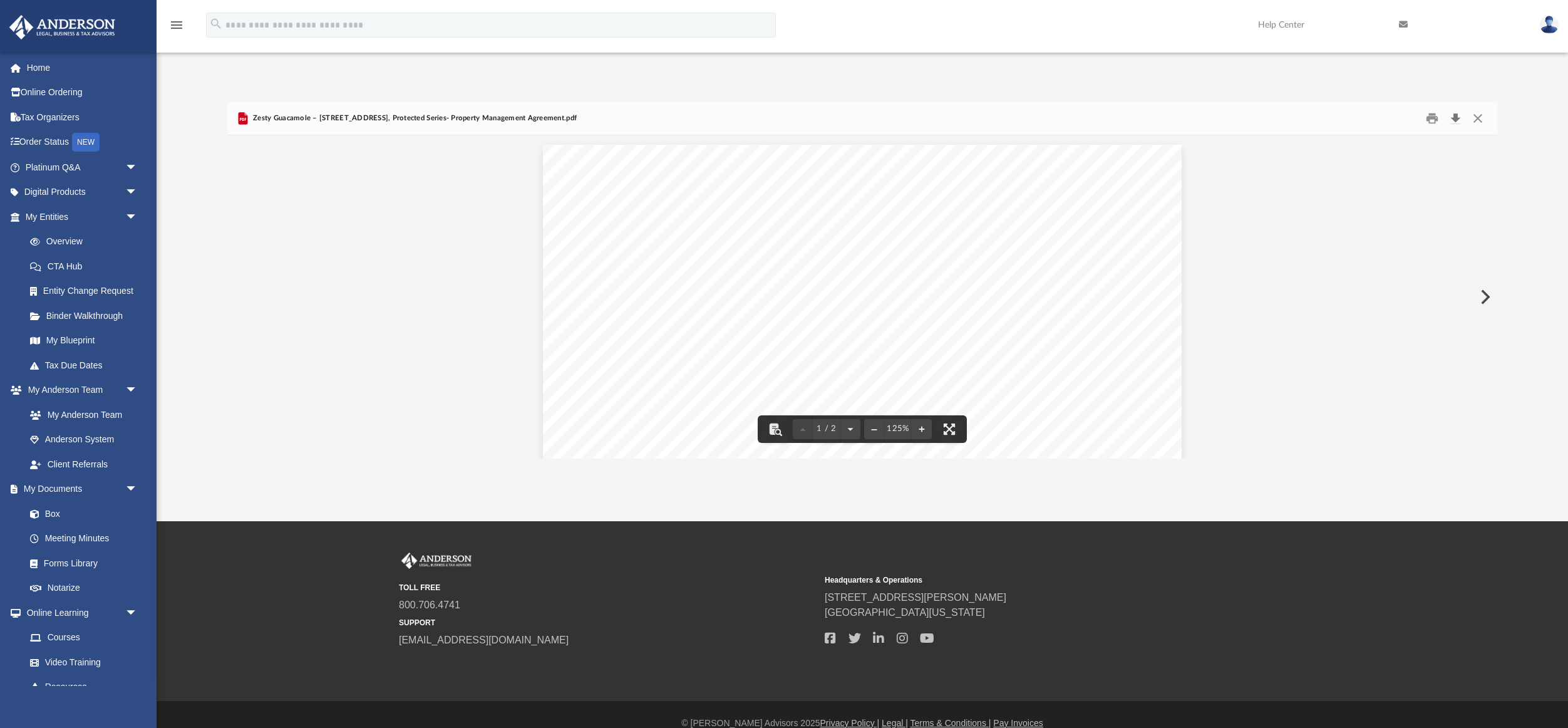
click at [1456, 114] on button "Download" at bounding box center [1455, 118] width 23 height 19
click at [1478, 116] on button "Close" at bounding box center [1478, 118] width 23 height 19
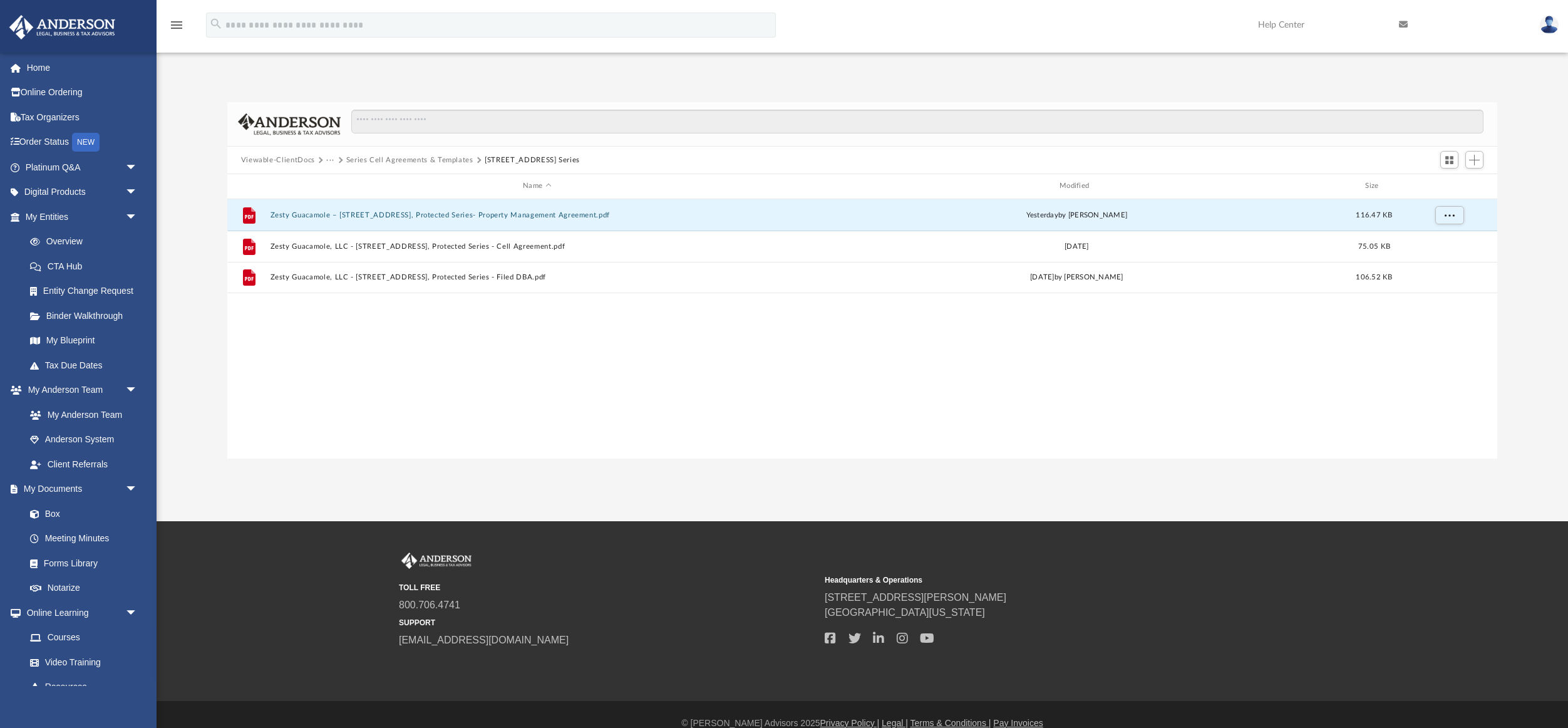
click at [429, 160] on button "Series Cell Agreements & Templates" at bounding box center [410, 160] width 127 height 11
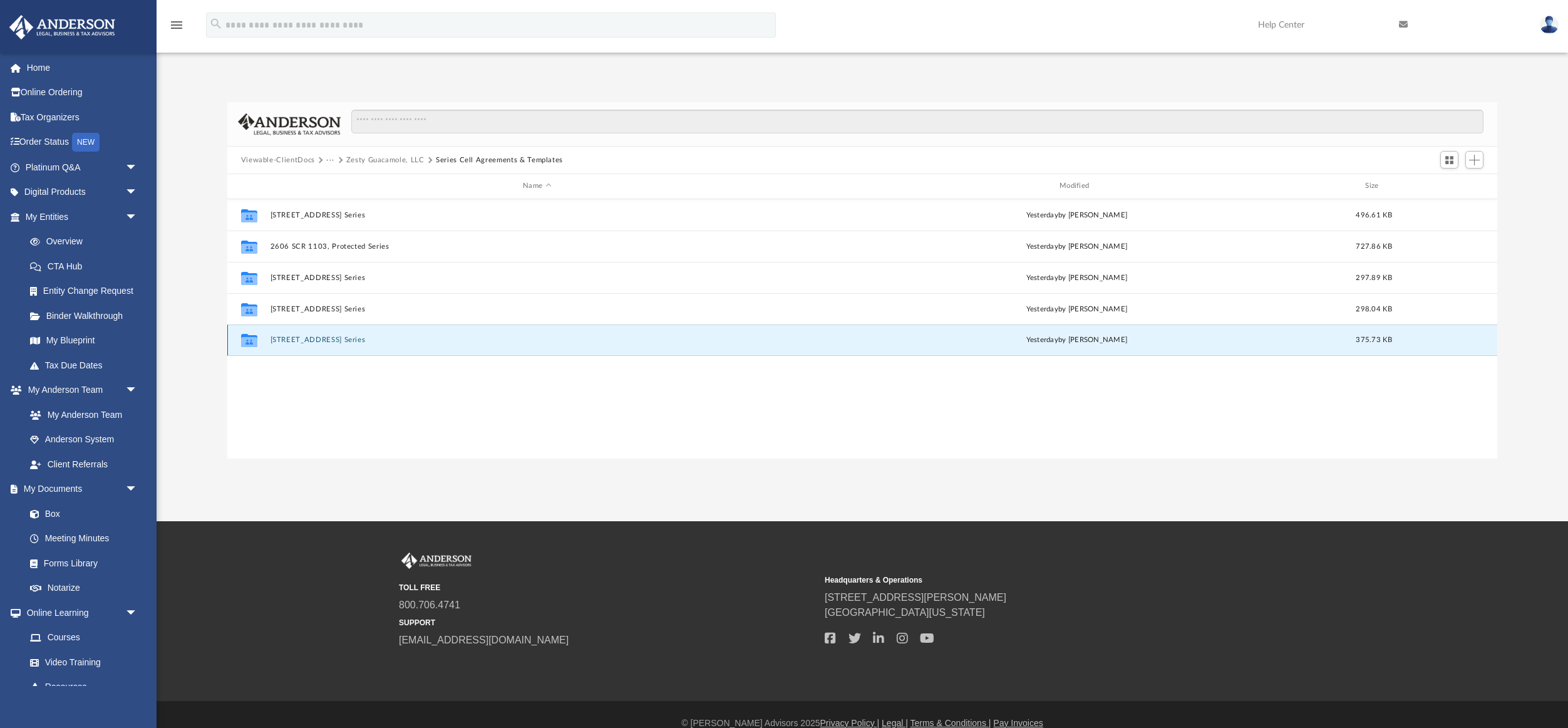
click at [330, 340] on button "[STREET_ADDRESS] Series" at bounding box center [537, 340] width 535 height 8
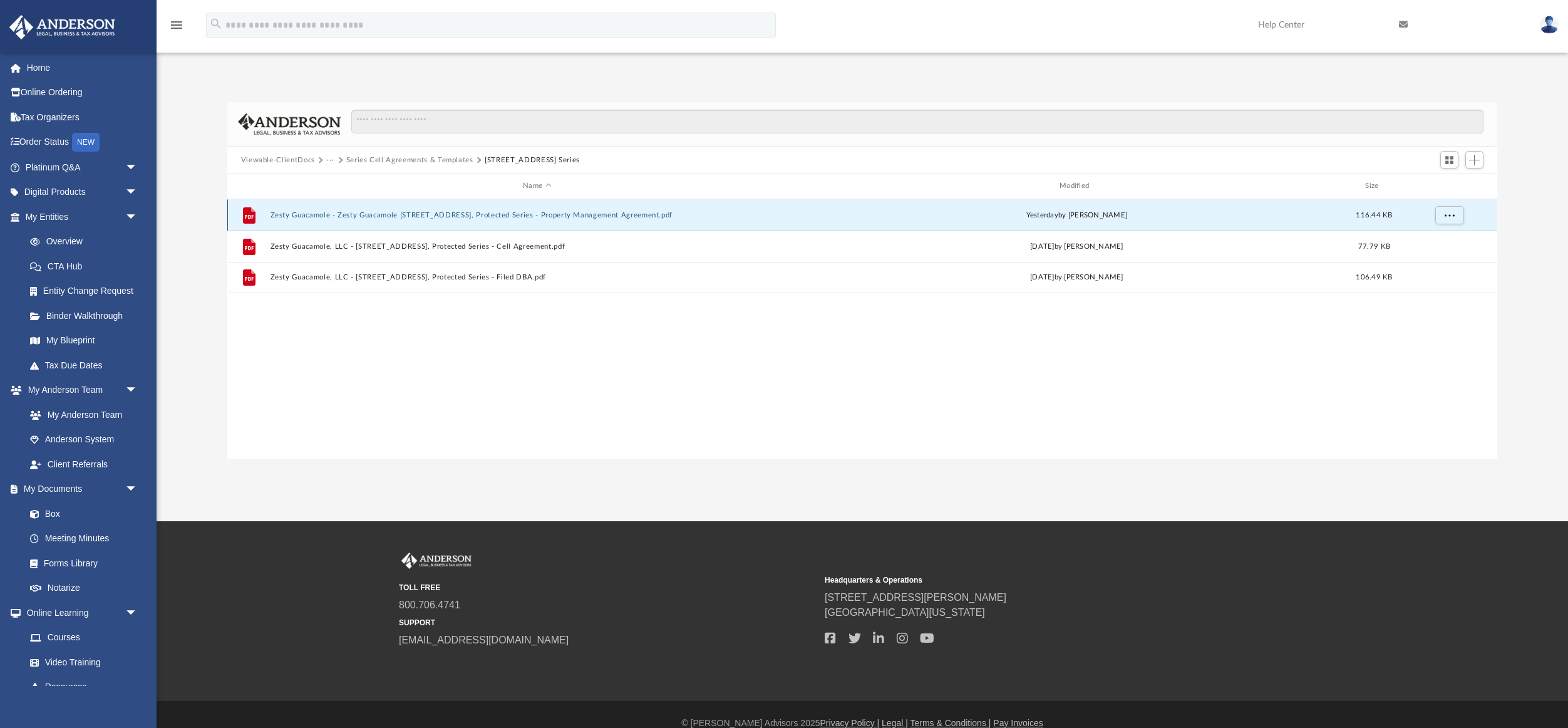
click at [427, 216] on button "Zesty Guacamole - Zesty Guacamole [STREET_ADDRESS], Protected Series - Property…" at bounding box center [537, 215] width 535 height 8
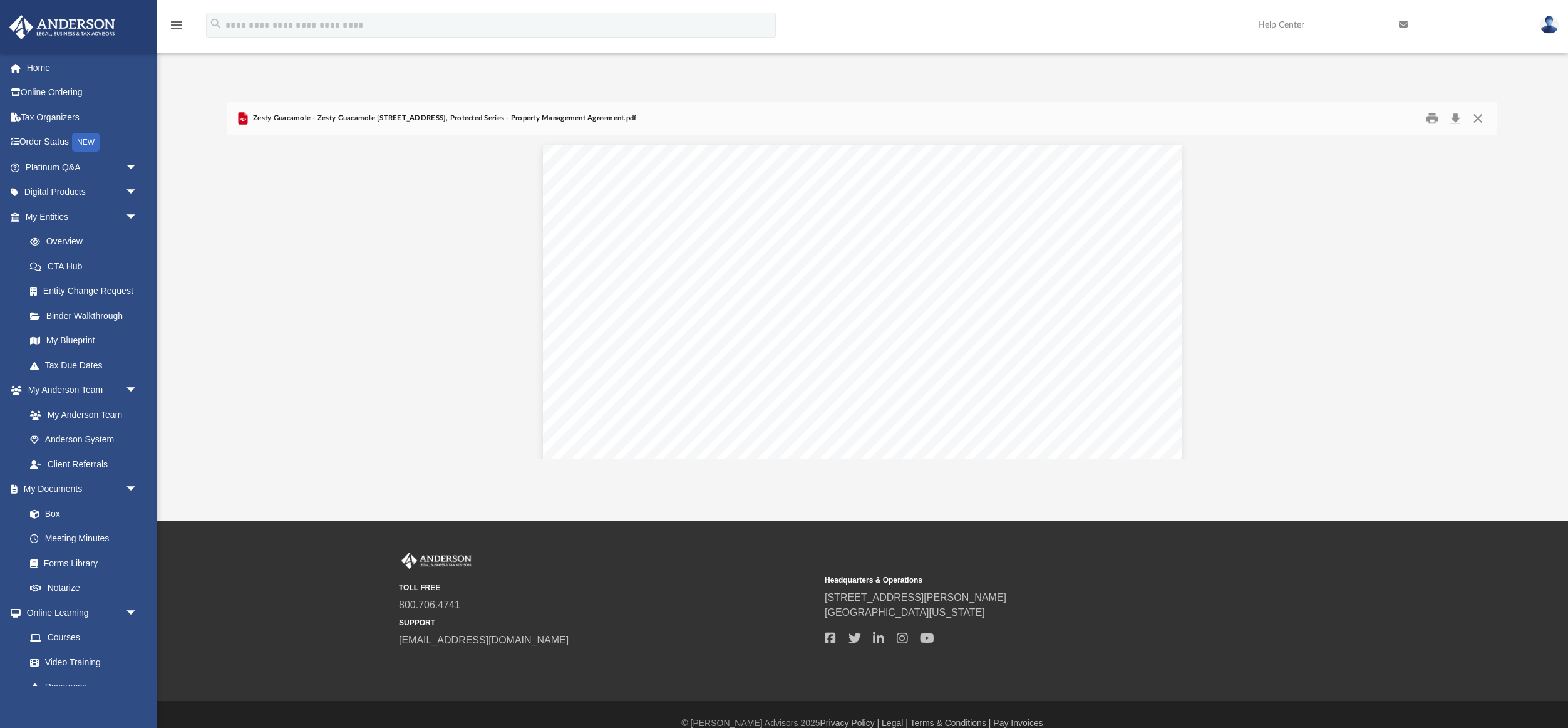
click at [1284, 694] on div "TOLL FREE 800.706.4741 SUPPORT [EMAIL_ADDRESS][DOMAIN_NAME] Headquarters & Oper…" at bounding box center [784, 611] width 1568 height 180
click at [1286, 658] on div "TOLL FREE 800.706.4741 SUPPORT [EMAIL_ADDRESS][DOMAIN_NAME] Headquarters & Oper…" at bounding box center [862, 611] width 946 height 117
click at [1454, 118] on button "Download" at bounding box center [1455, 118] width 23 height 19
click at [1479, 114] on button "Close" at bounding box center [1478, 118] width 23 height 19
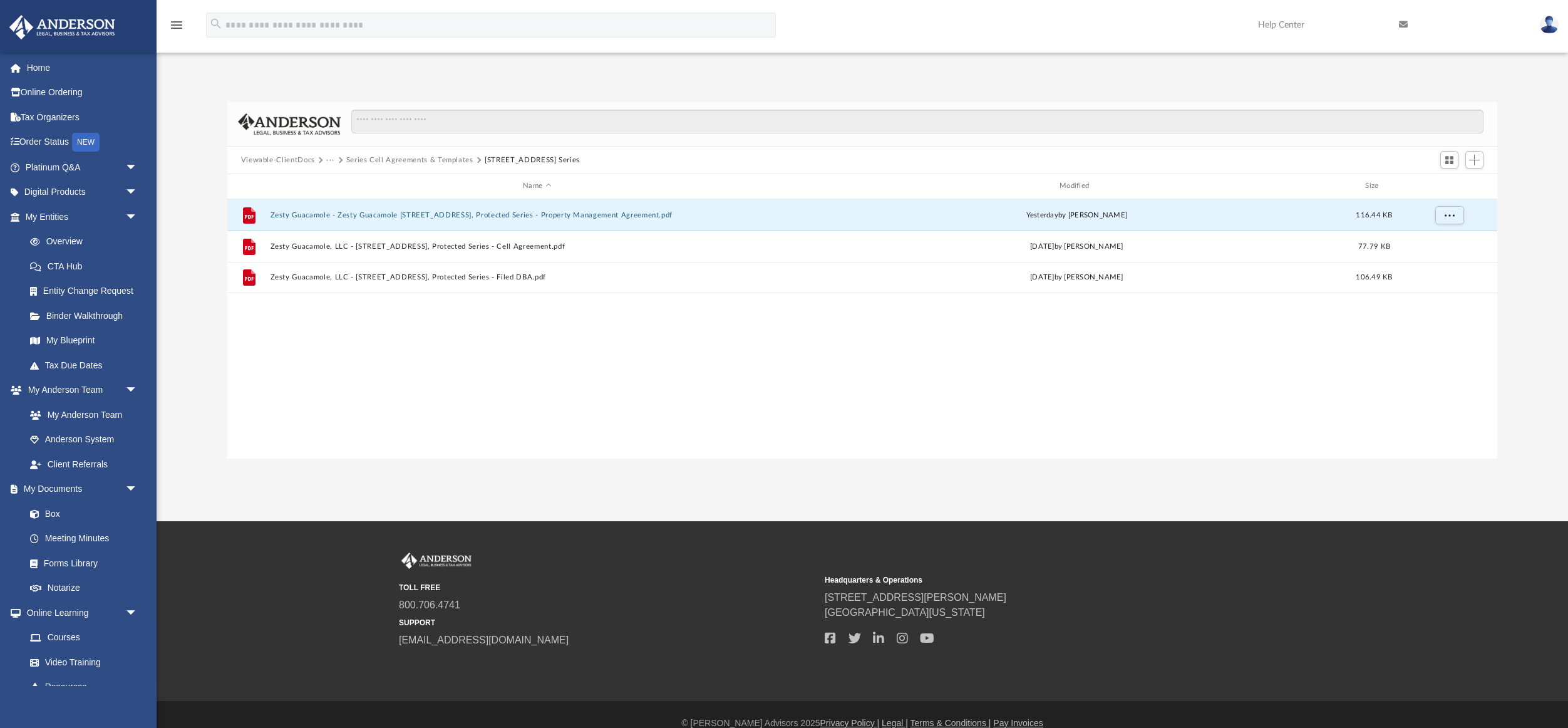
click at [432, 160] on button "Series Cell Agreements & Templates" at bounding box center [410, 160] width 127 height 11
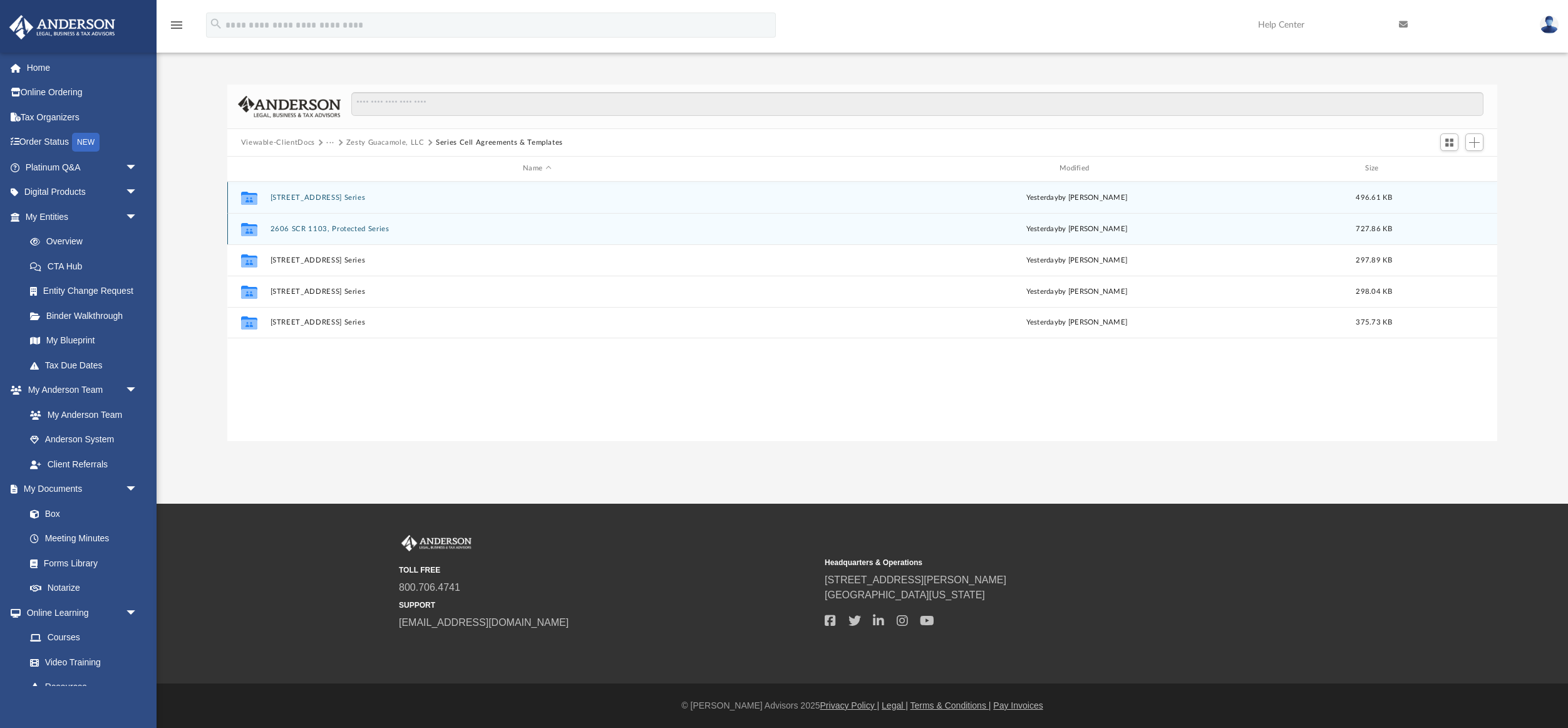
scroll to position [0, 0]
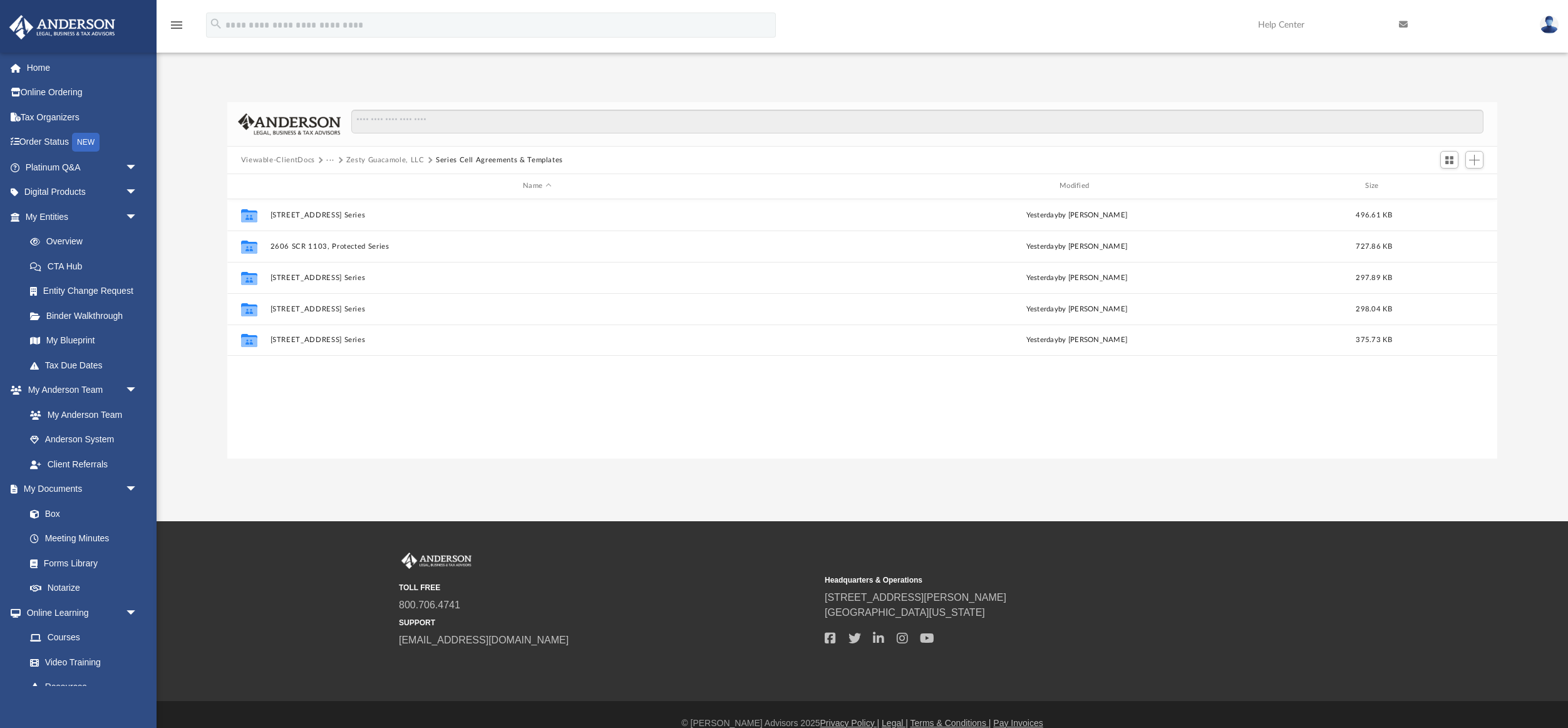
click at [400, 162] on button "Zesty Guacamole, LLC" at bounding box center [385, 160] width 78 height 11
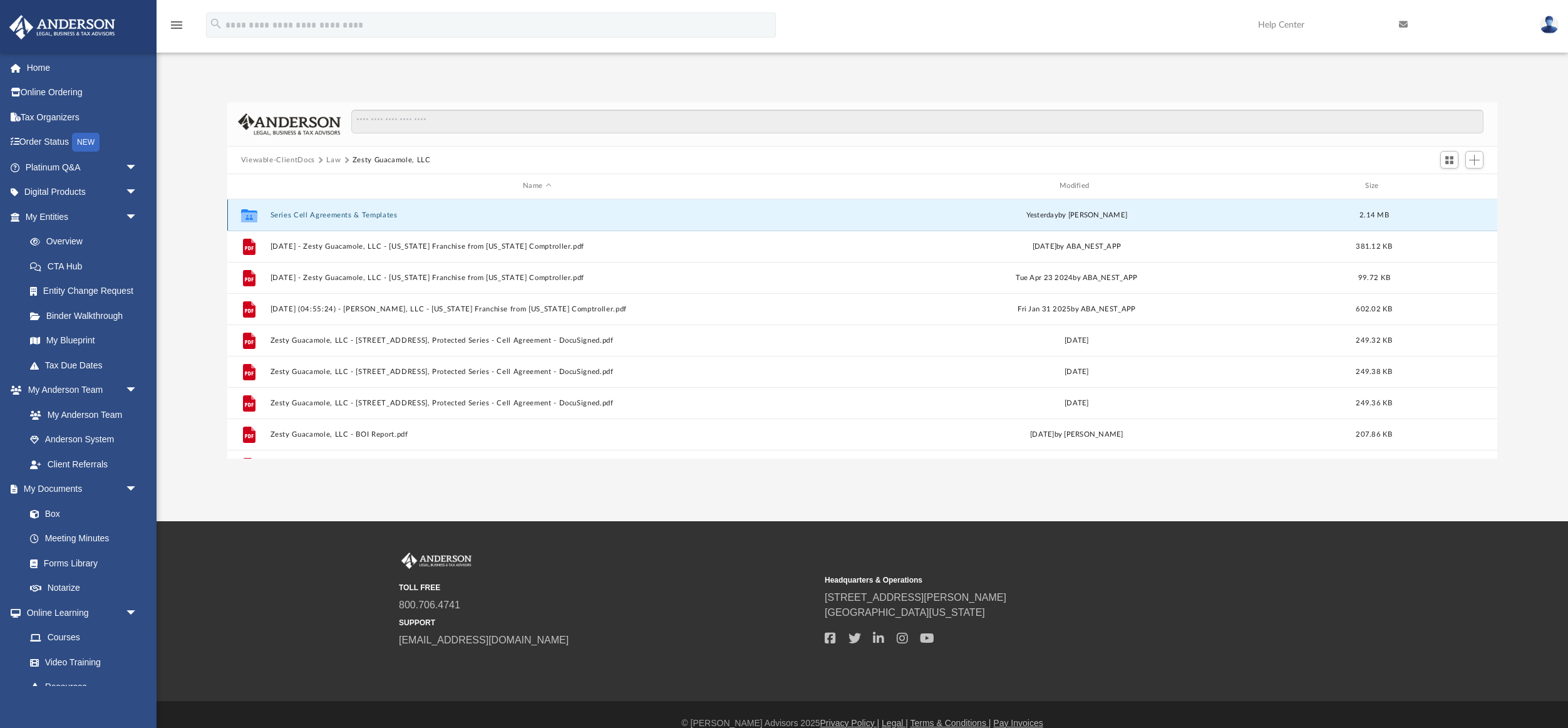
click at [356, 214] on button "Series Cell Agreements & Templates" at bounding box center [537, 215] width 535 height 8
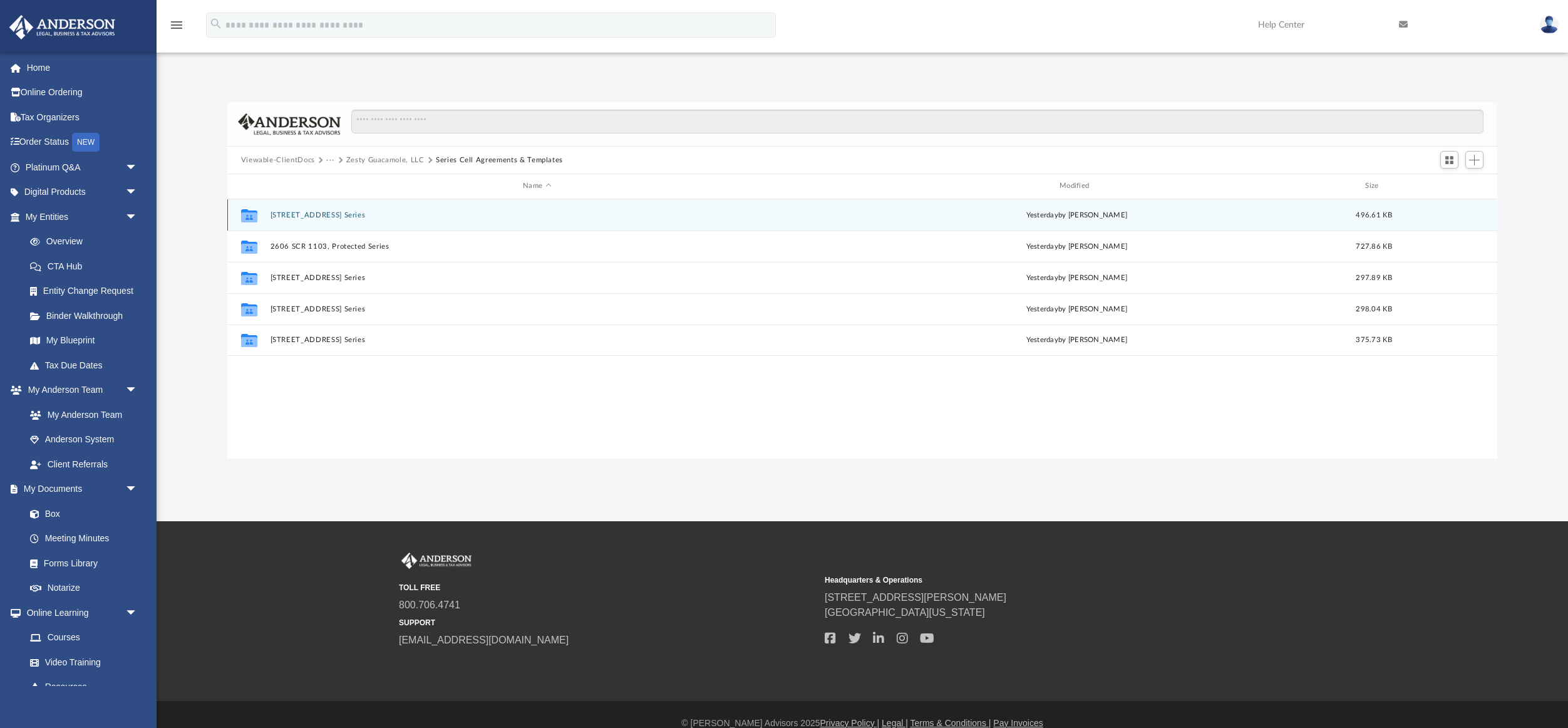
click at [339, 217] on button "[STREET_ADDRESS] Series" at bounding box center [537, 215] width 535 height 8
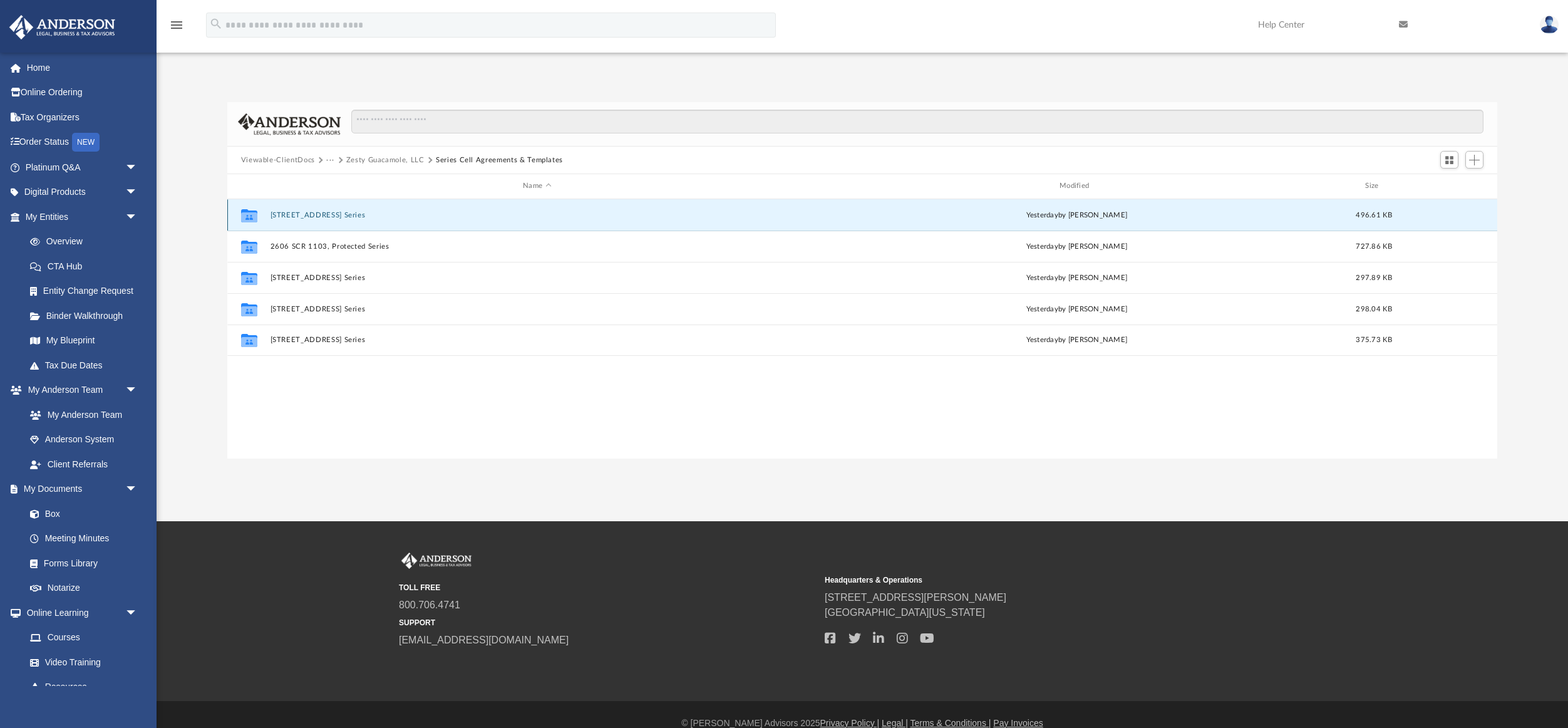
click at [339, 217] on button "[STREET_ADDRESS] Series" at bounding box center [537, 215] width 535 height 8
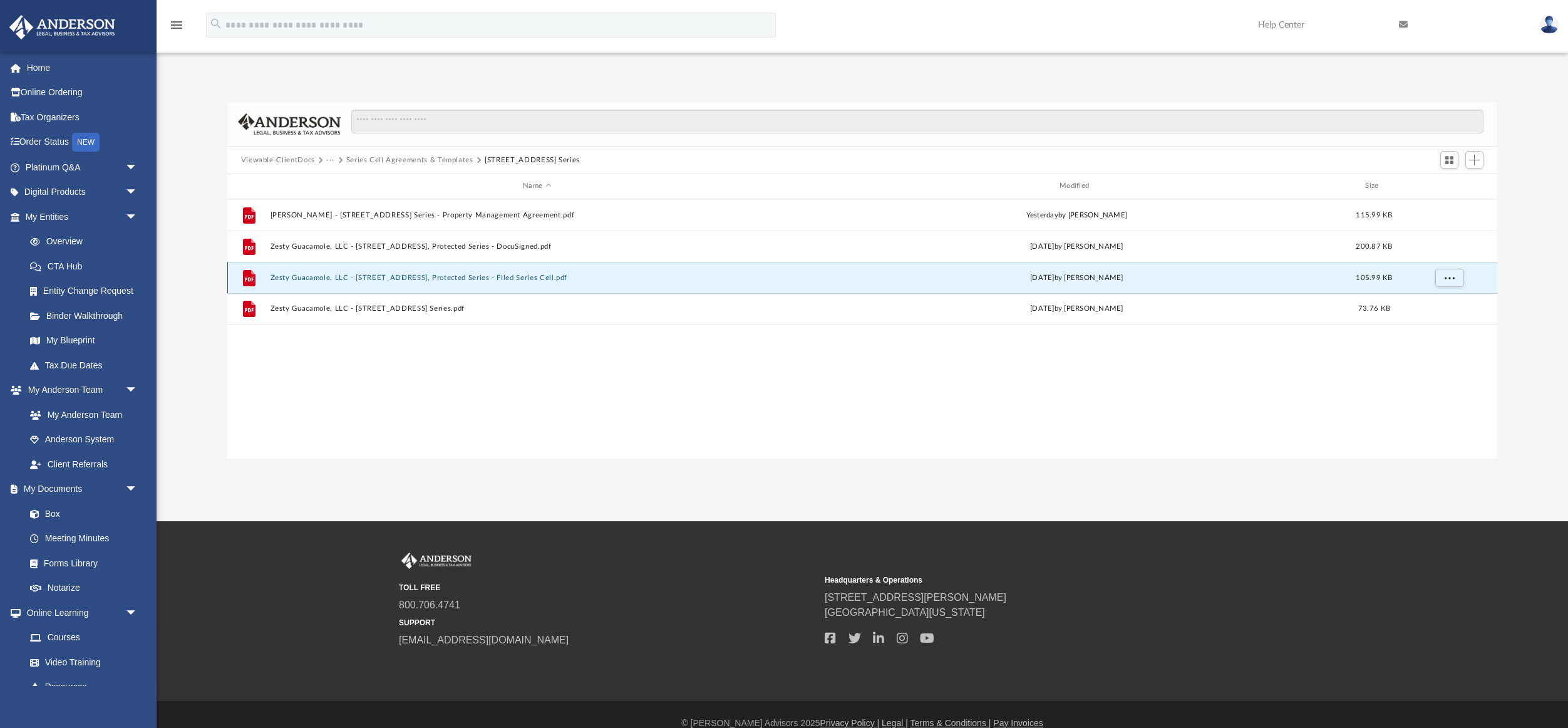
click at [420, 279] on button "Zesty Guacamole, LLC - [STREET_ADDRESS], Protected Series - Filed Series Cell.p…" at bounding box center [537, 278] width 535 height 8
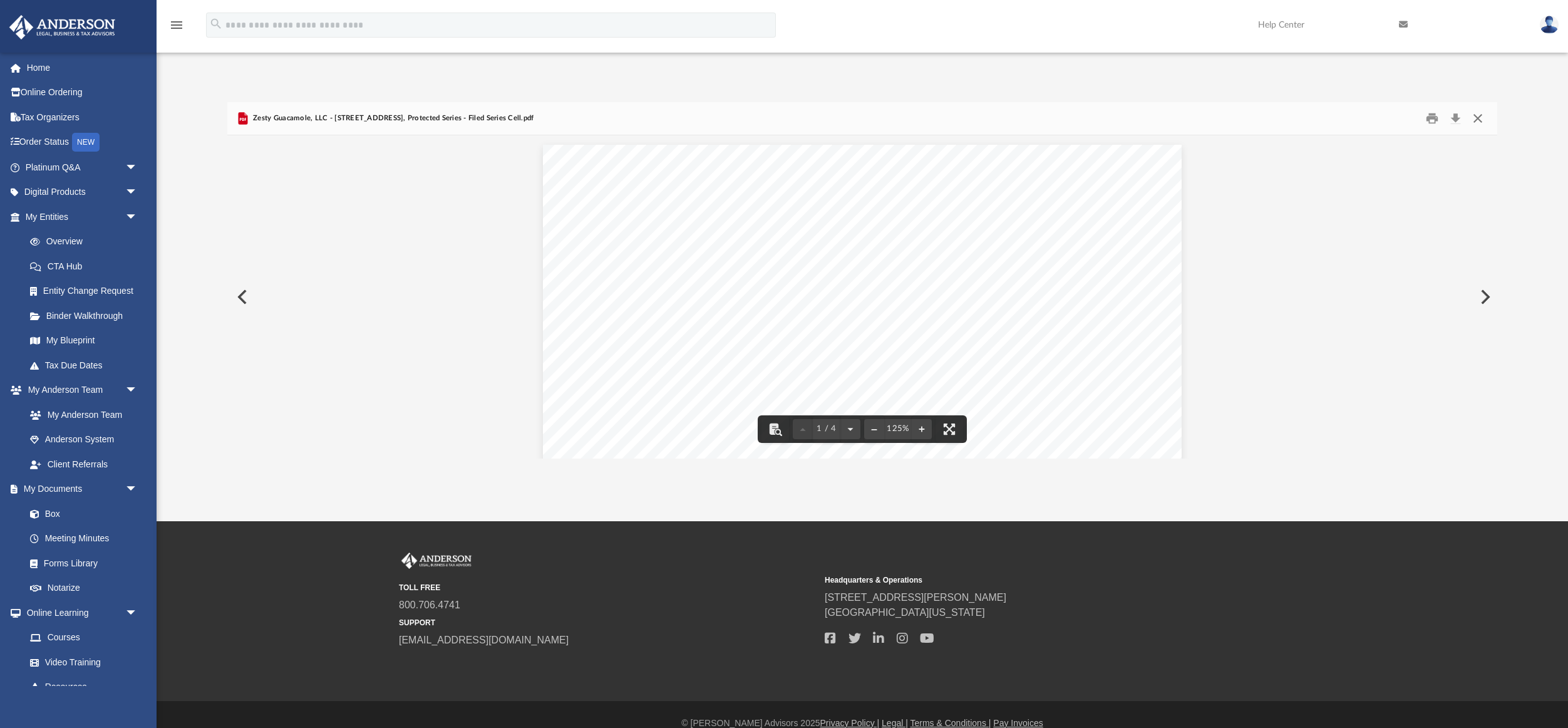
click at [1478, 114] on button "Close" at bounding box center [1478, 118] width 23 height 19
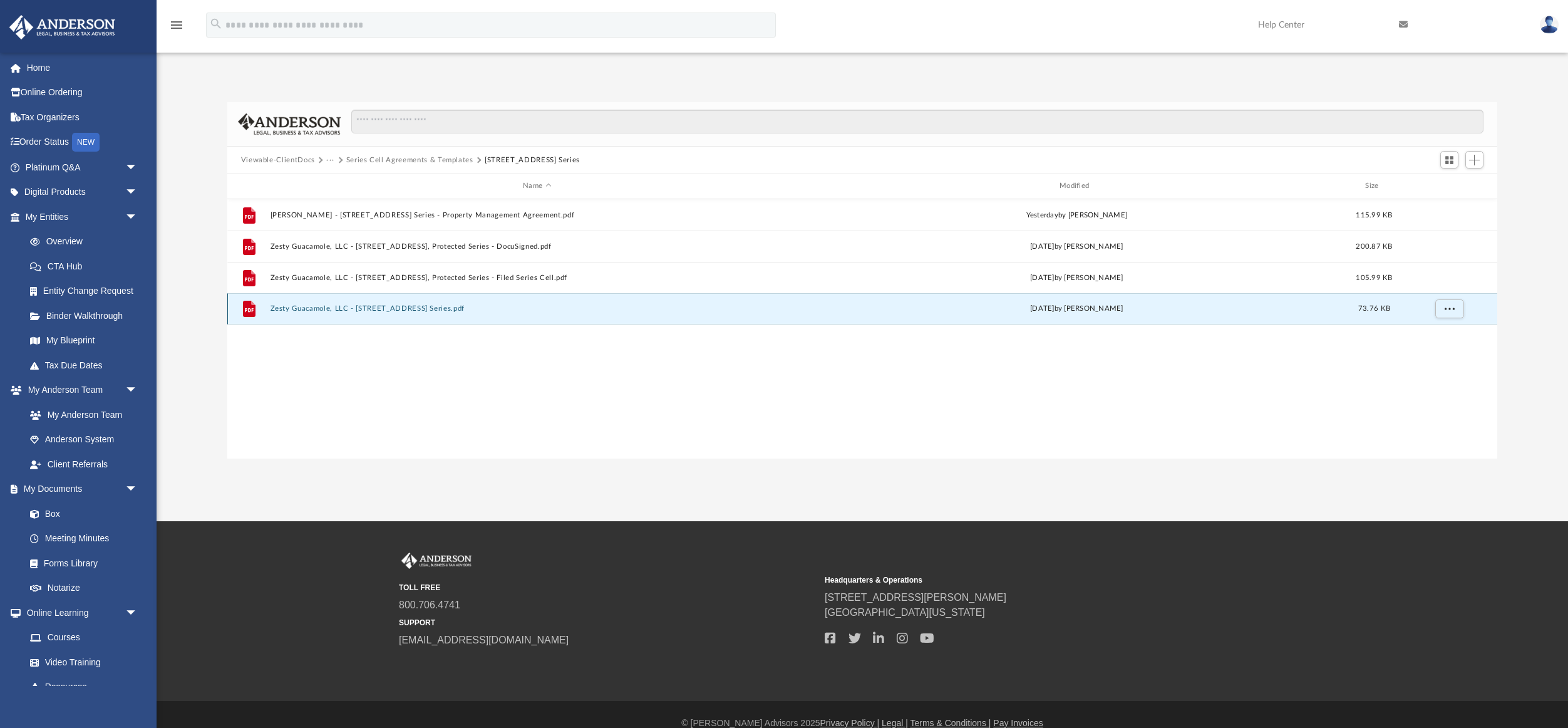
click at [452, 307] on button "Zesty Guacamole, LLC - [STREET_ADDRESS] Series.pdf" at bounding box center [537, 309] width 535 height 8
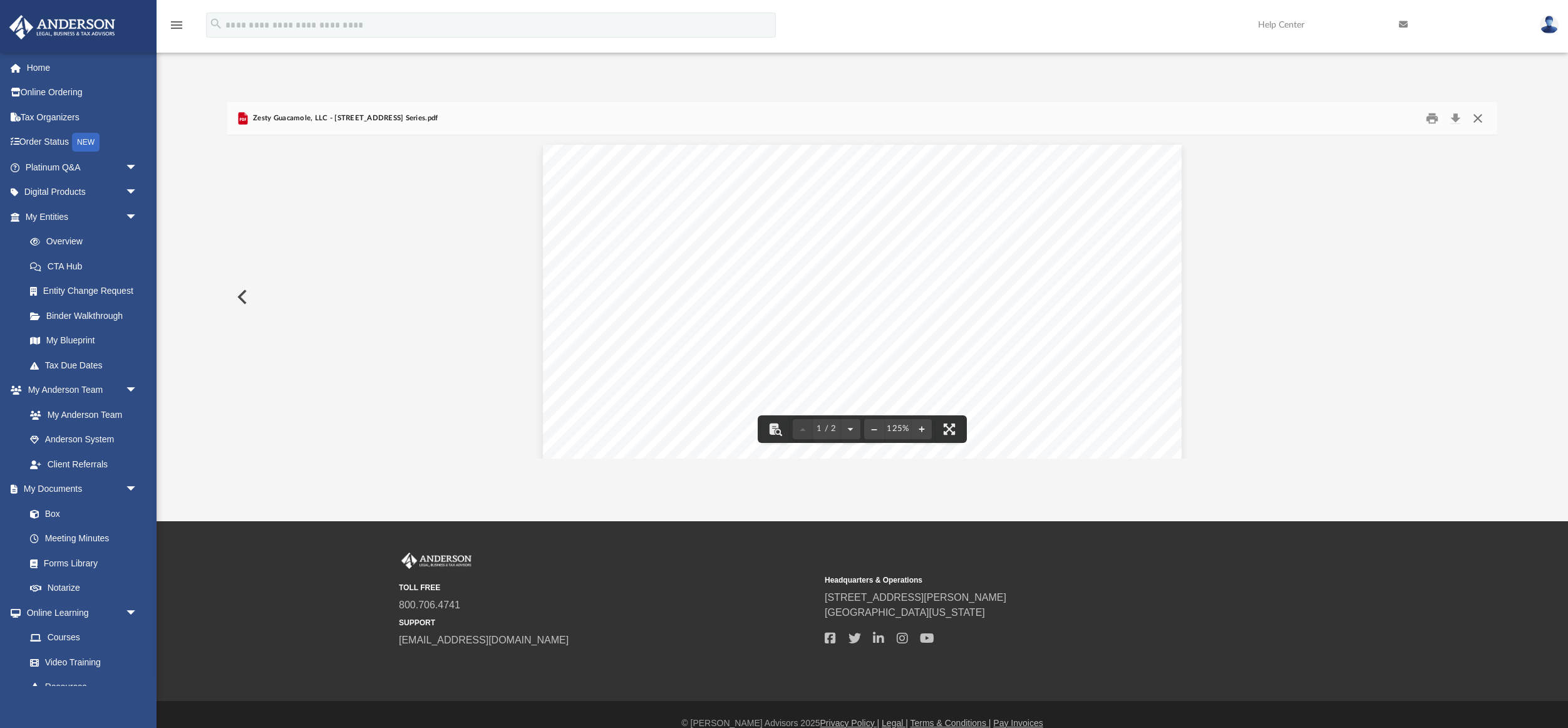
click at [1476, 118] on button "Close" at bounding box center [1478, 118] width 23 height 19
